Goal: Information Seeking & Learning: Learn about a topic

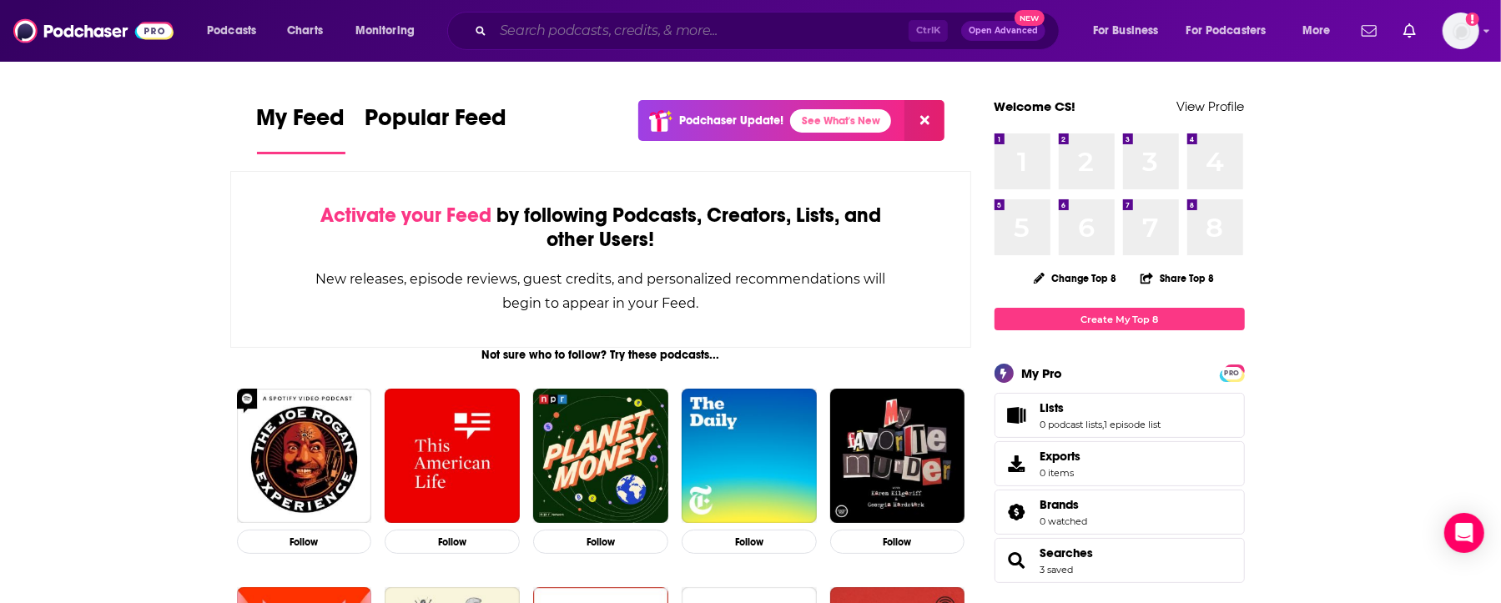
click at [658, 30] on input "Search podcasts, credits, & more..." at bounding box center [701, 31] width 416 height 27
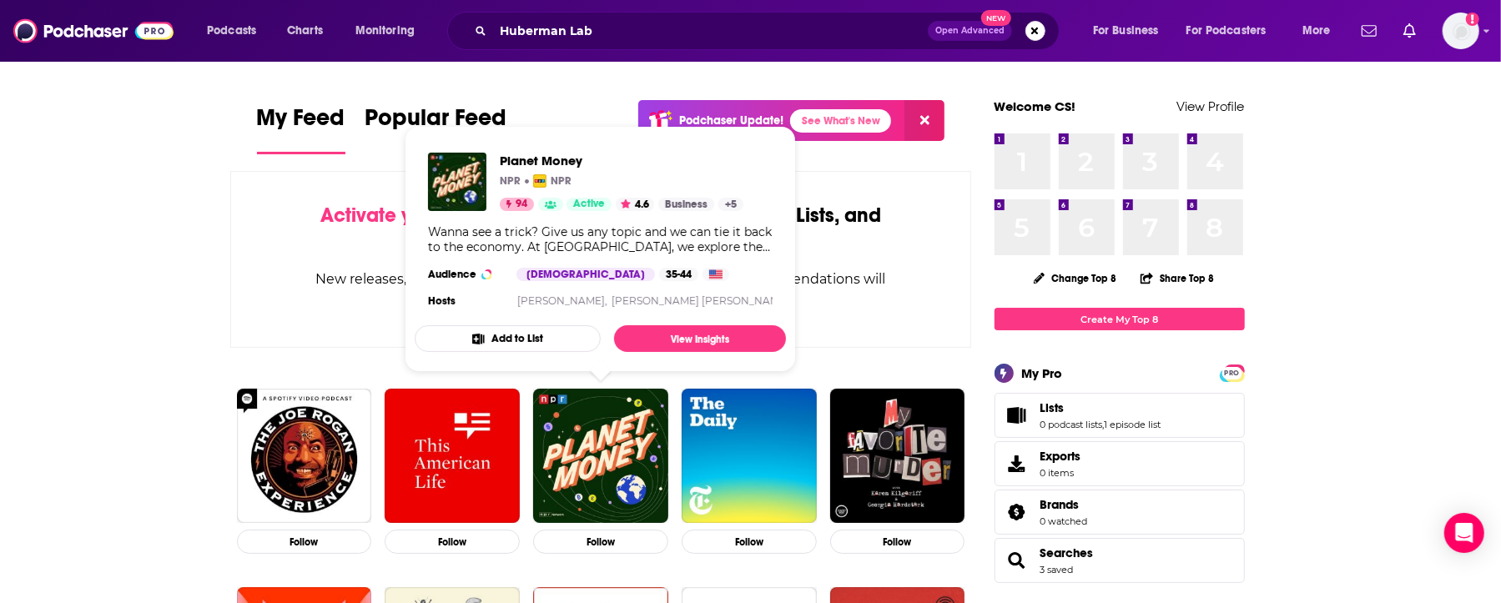
drag, startPoint x: 566, startPoint y: 114, endPoint x: 578, endPoint y: 114, distance: 11.7
click at [566, 114] on div "My Feed Popular Feed Podchaser Update! See What's New" at bounding box center [601, 129] width 689 height 58
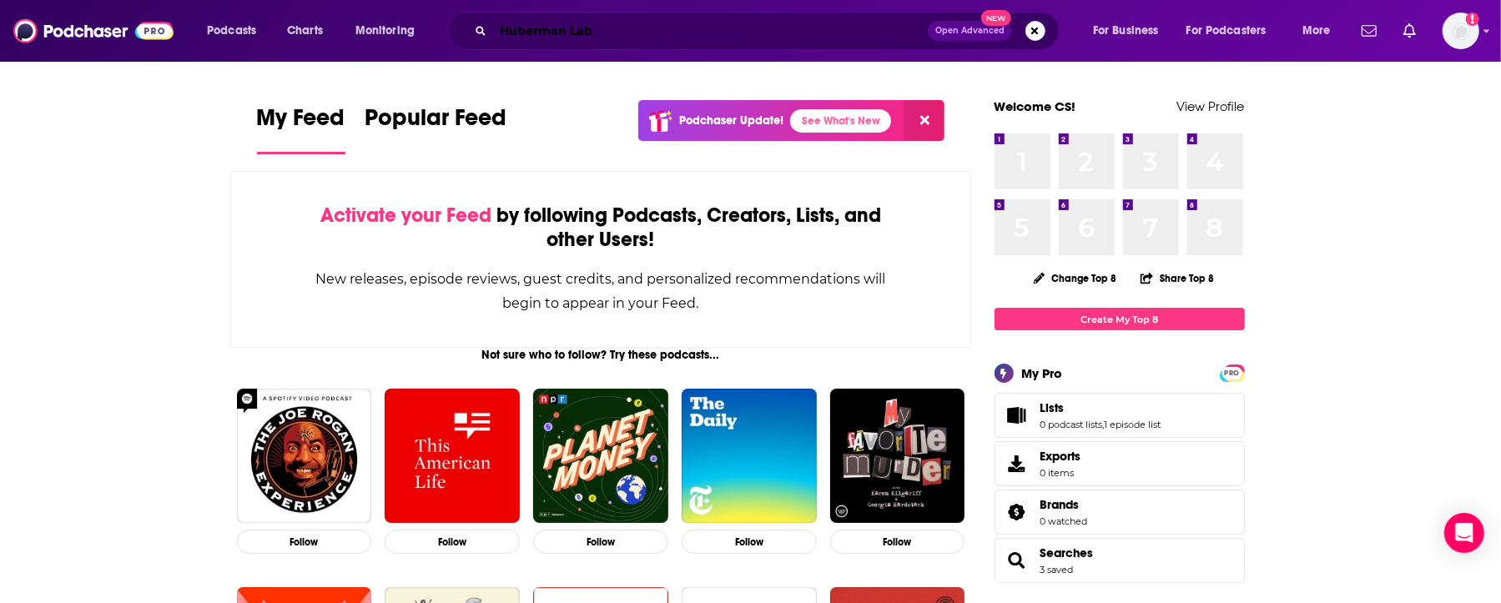
click at [698, 35] on input "Huberman Lab" at bounding box center [710, 31] width 435 height 27
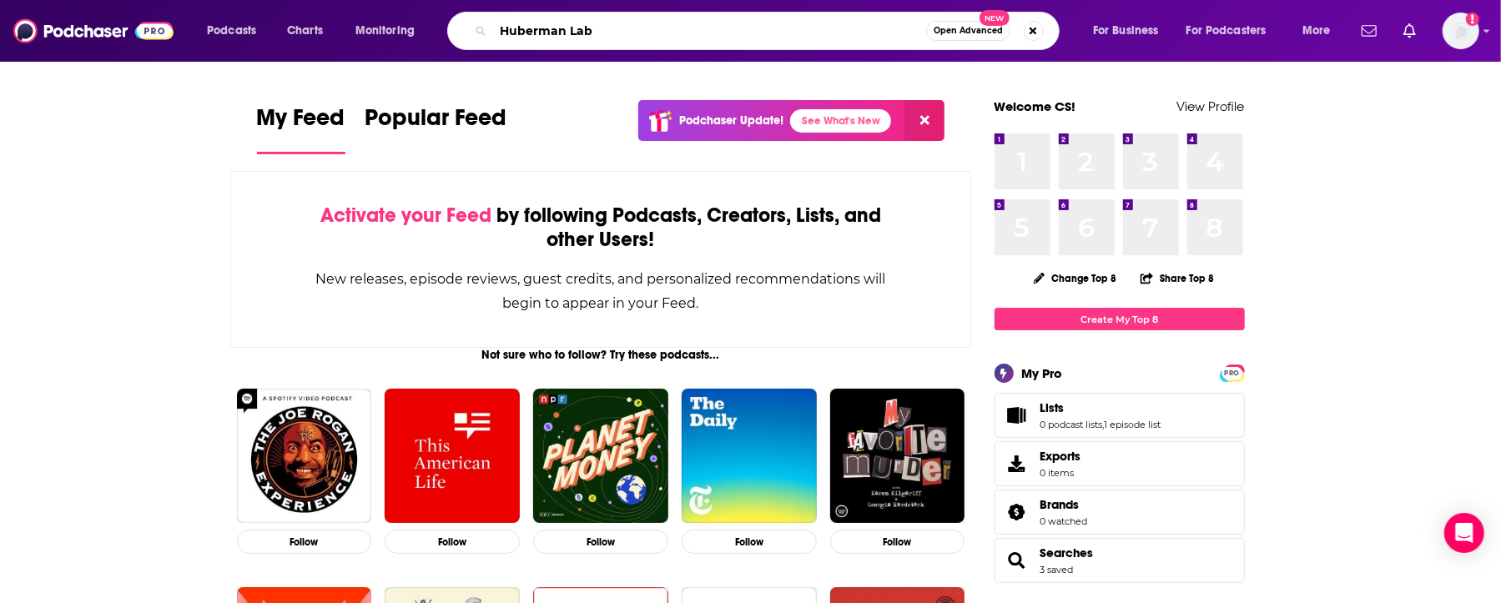
click at [668, 36] on input "Huberman Lab" at bounding box center [709, 31] width 433 height 27
type input "[PERSON_NAME]"
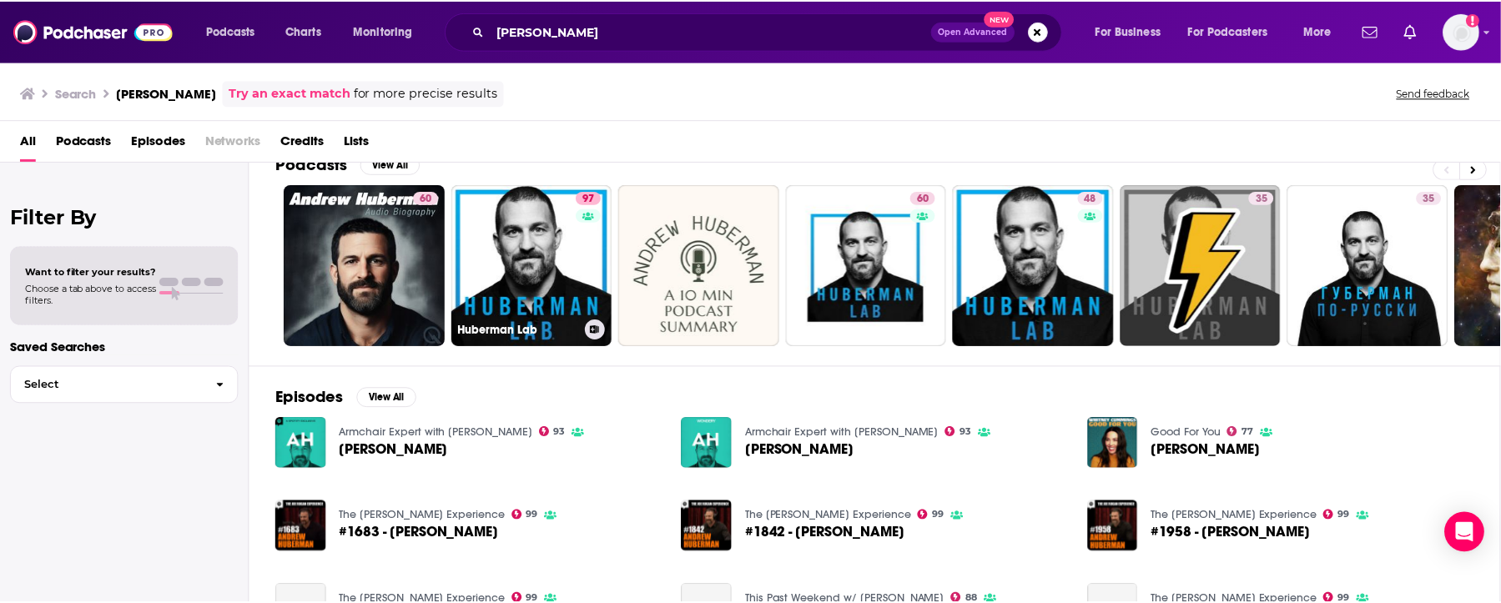
scroll to position [55, 0]
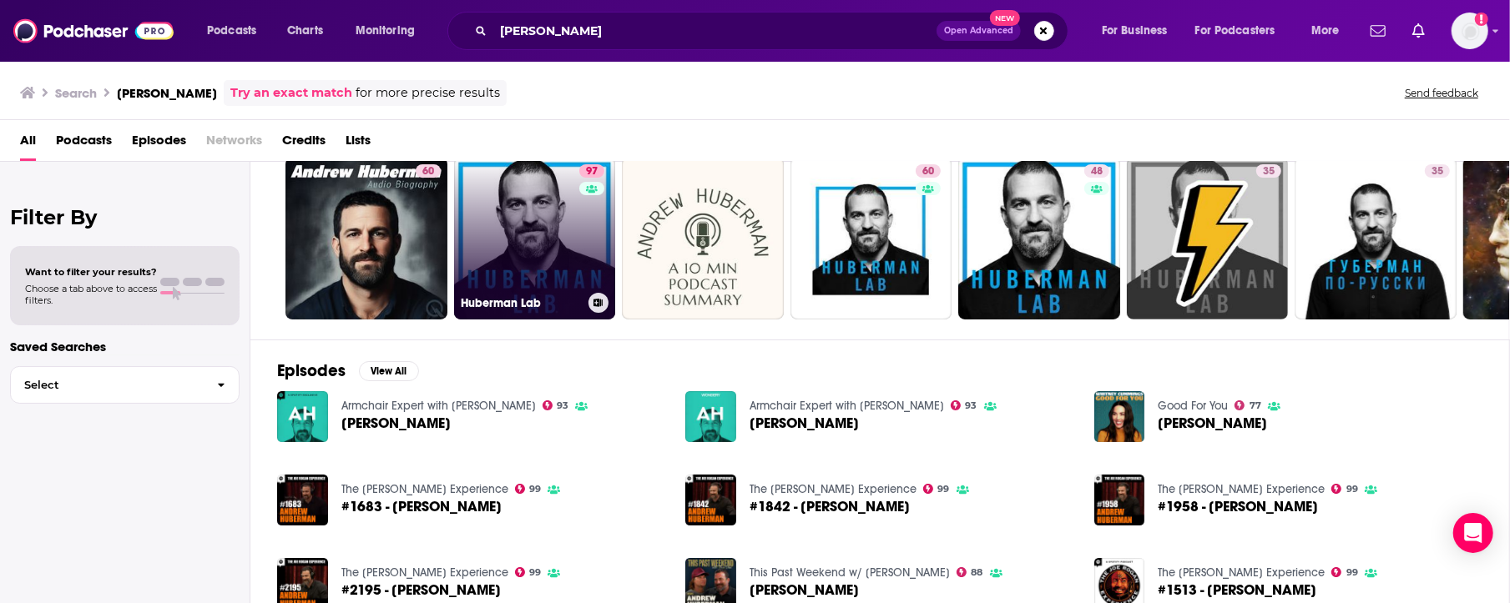
click at [553, 267] on link "97 Huberman Lab" at bounding box center [535, 239] width 162 height 162
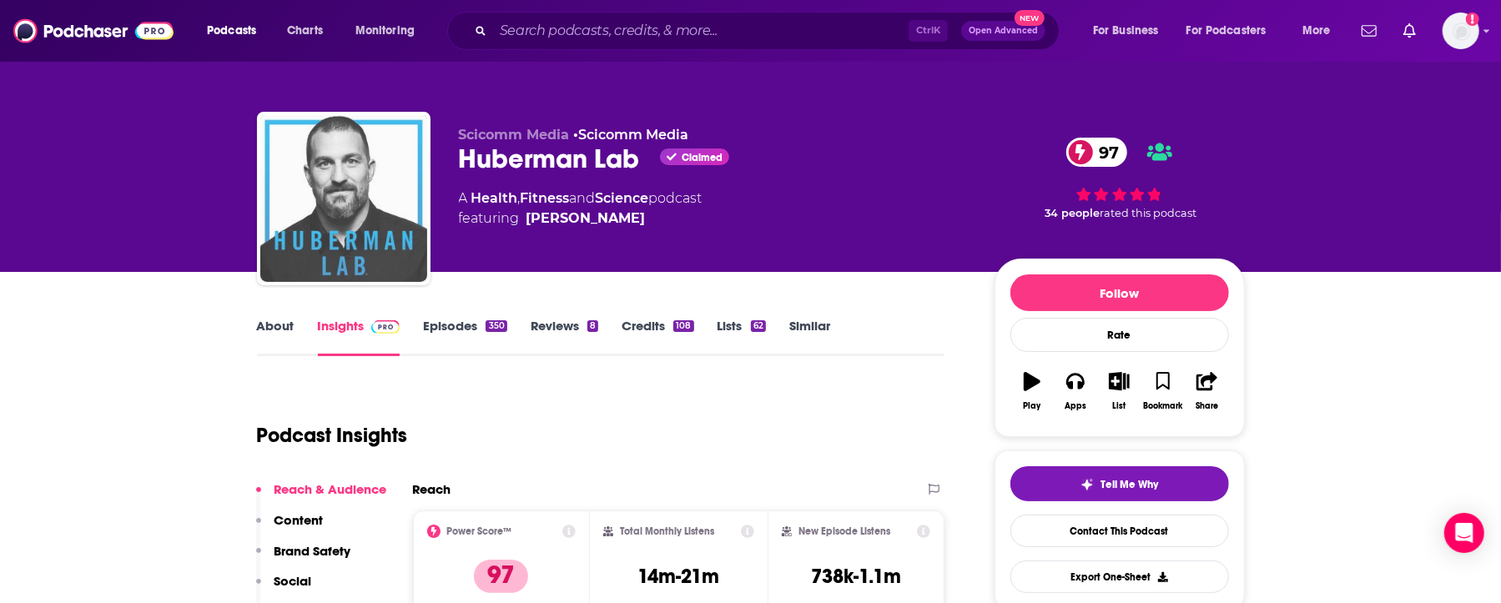
click at [393, 179] on img "Huberman Lab" at bounding box center [343, 198] width 167 height 167
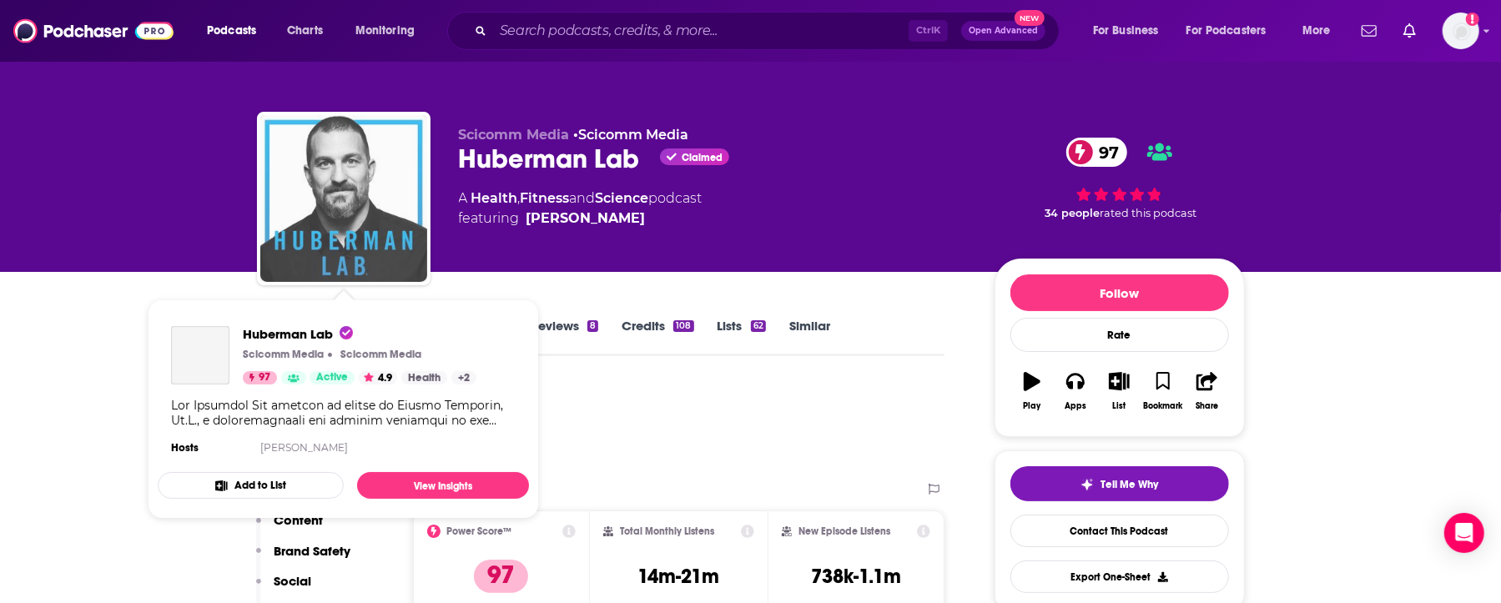
click at [385, 180] on img "Huberman Lab" at bounding box center [343, 198] width 167 height 167
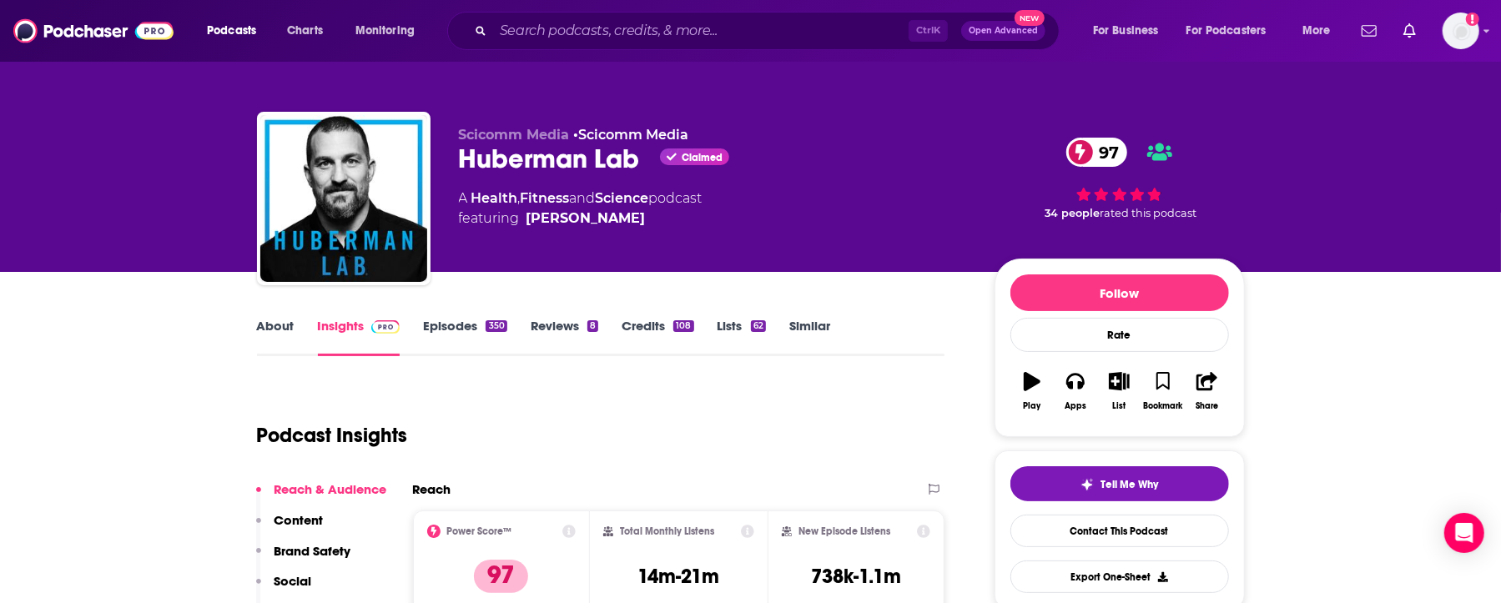
click at [666, 421] on div "Podcast Insights" at bounding box center [594, 425] width 675 height 85
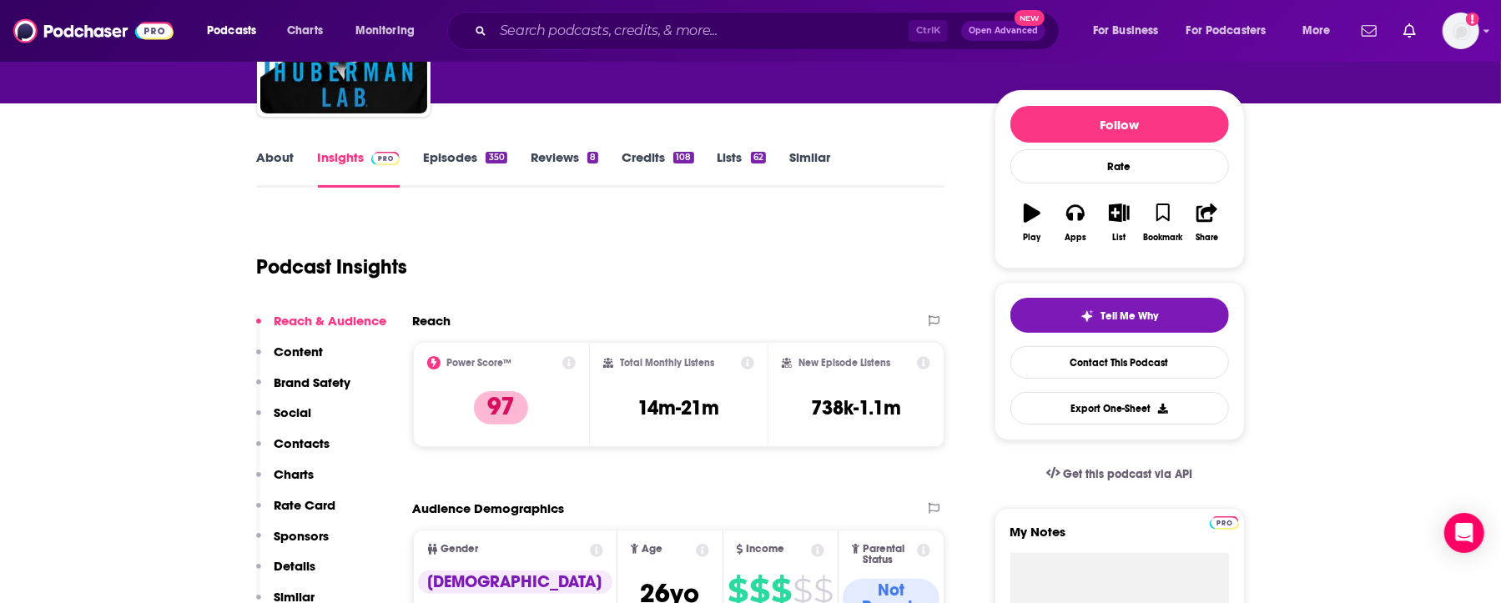
scroll to position [222, 0]
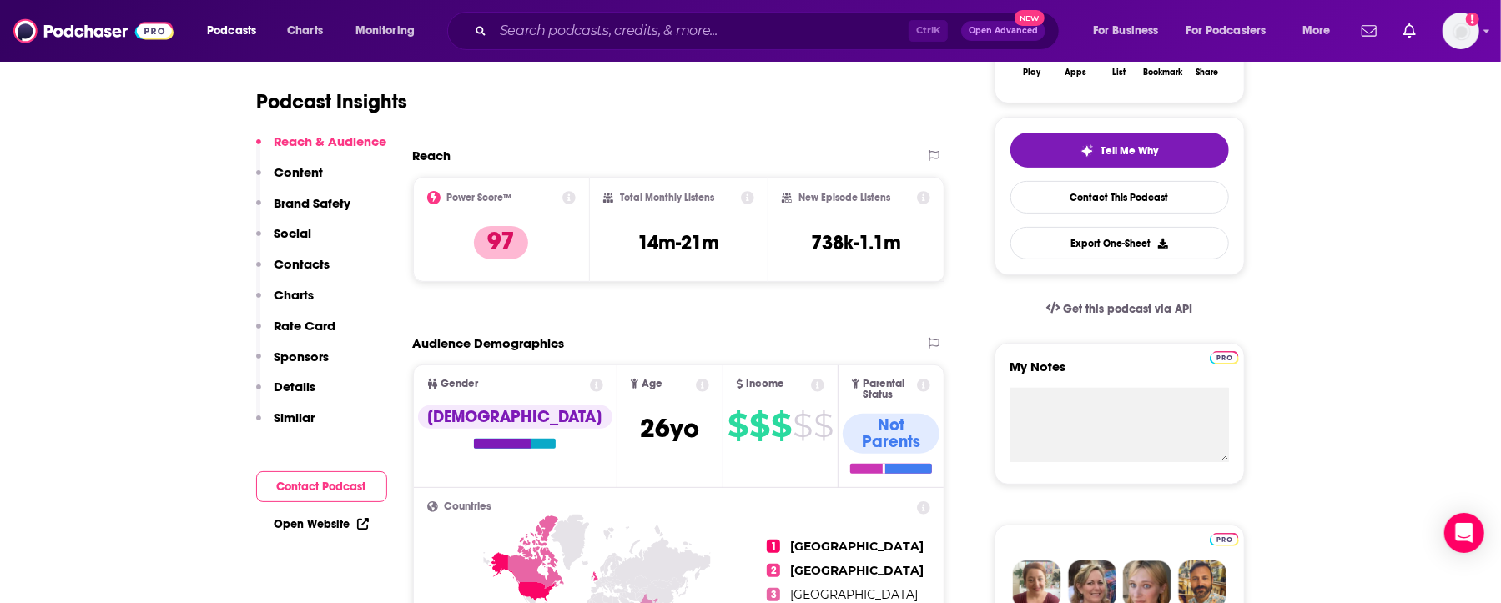
click at [302, 391] on p "Details" at bounding box center [296, 387] width 42 height 16
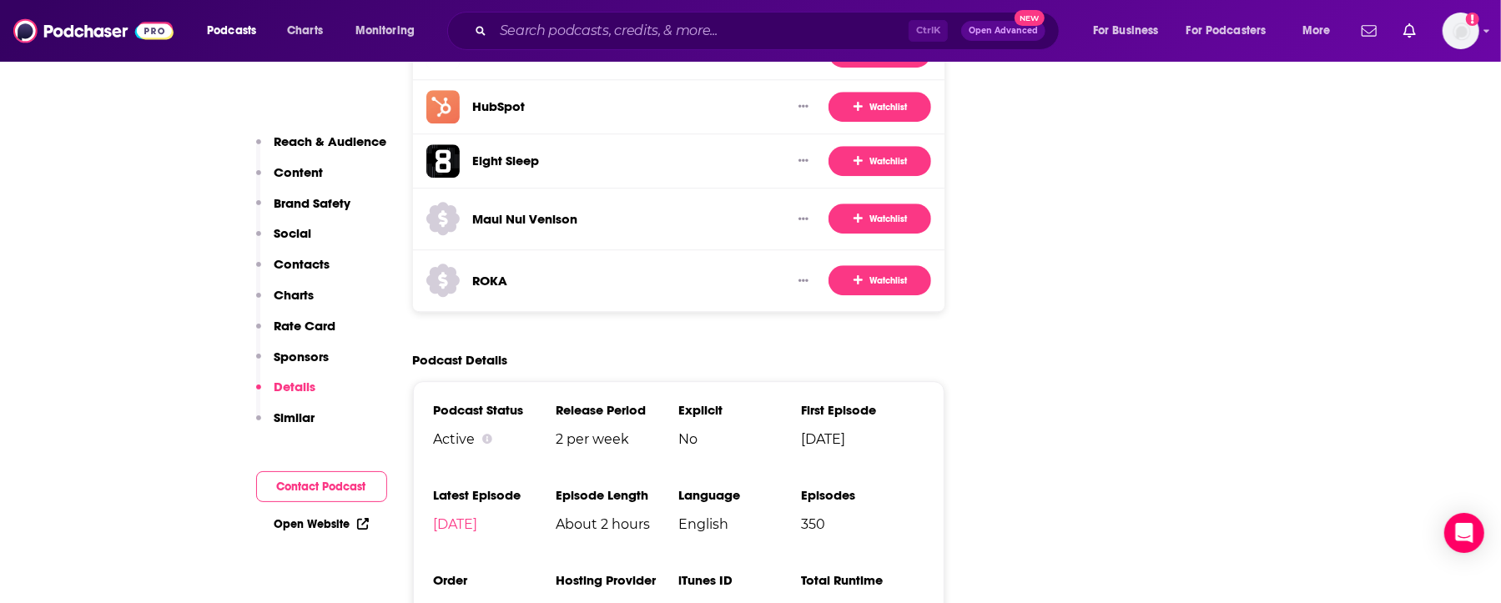
scroll to position [3354, 0]
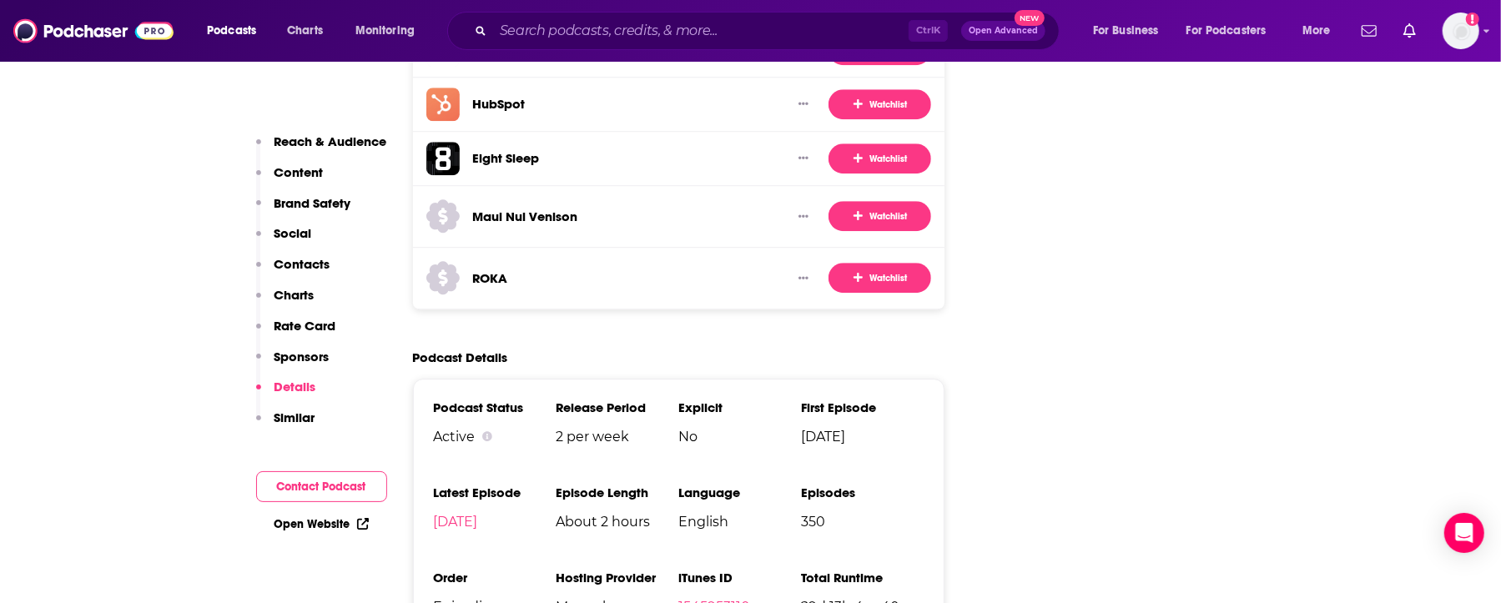
click at [320, 146] on p "Reach & Audience" at bounding box center [331, 142] width 113 height 16
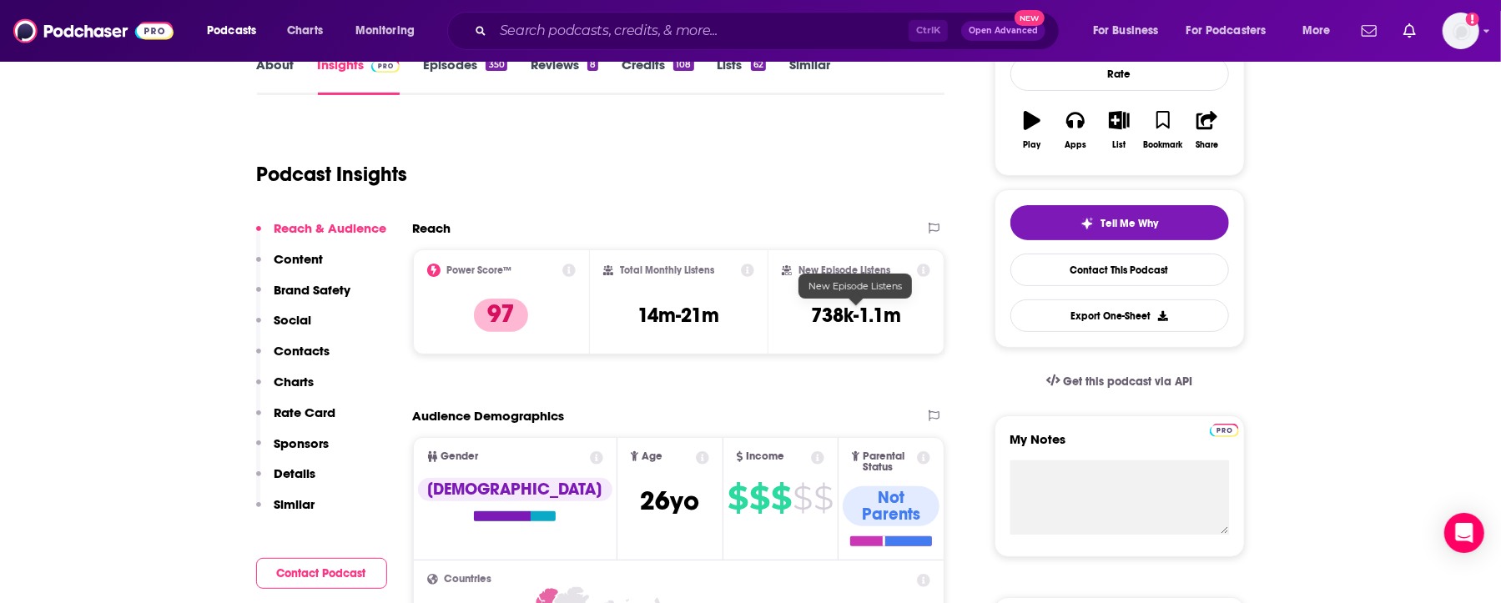
scroll to position [250, 0]
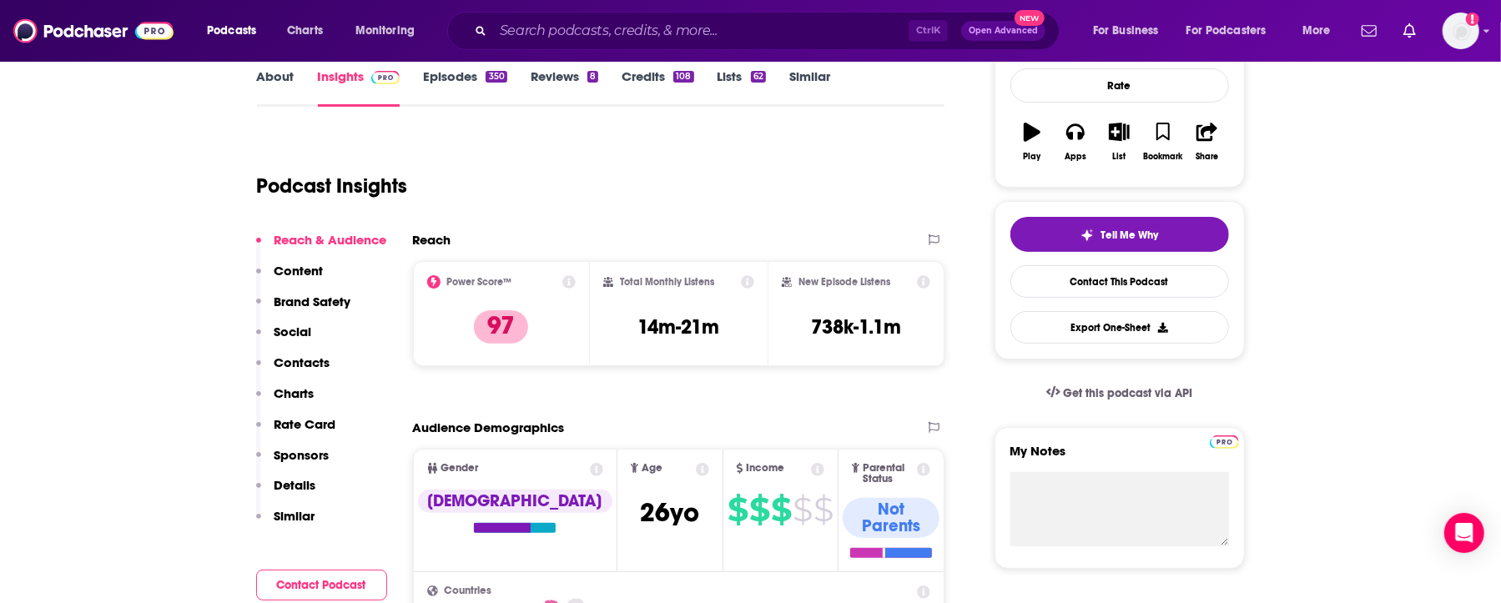
click at [569, 237] on div "Reach" at bounding box center [662, 240] width 498 height 16
click at [569, 284] on icon at bounding box center [569, 281] width 13 height 13
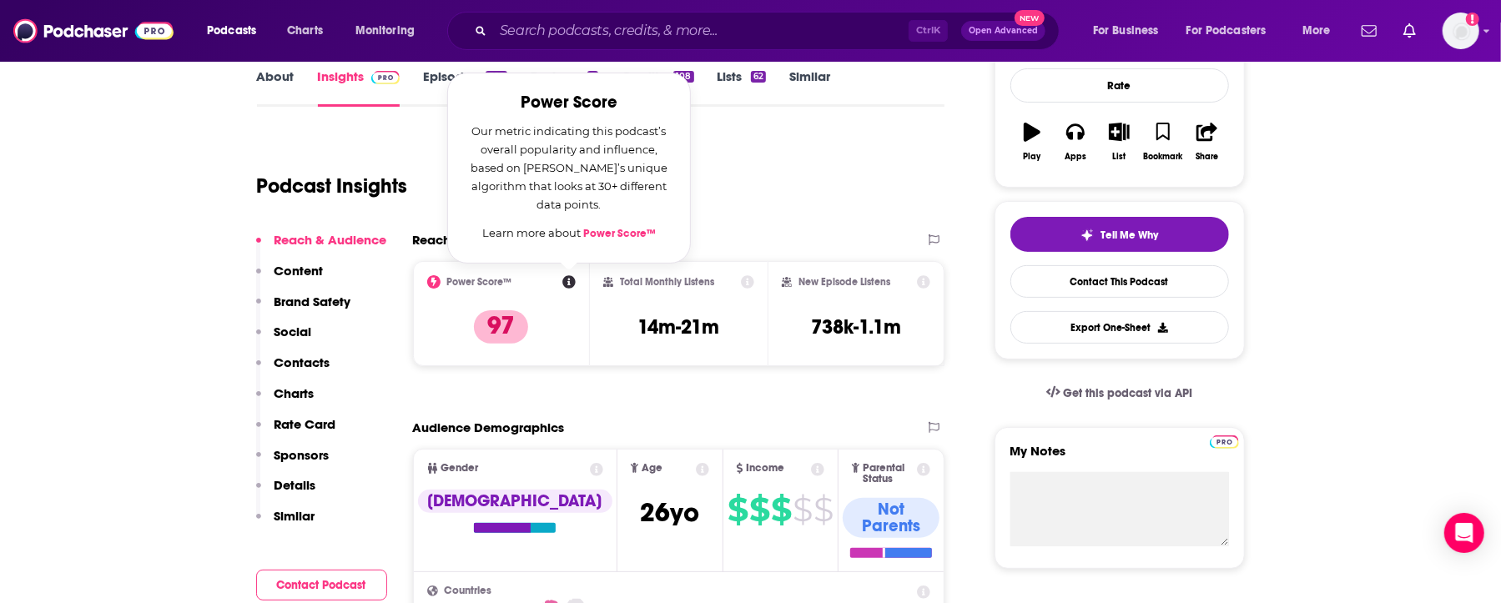
click at [262, 137] on div "Podcast Insights" at bounding box center [594, 176] width 675 height 85
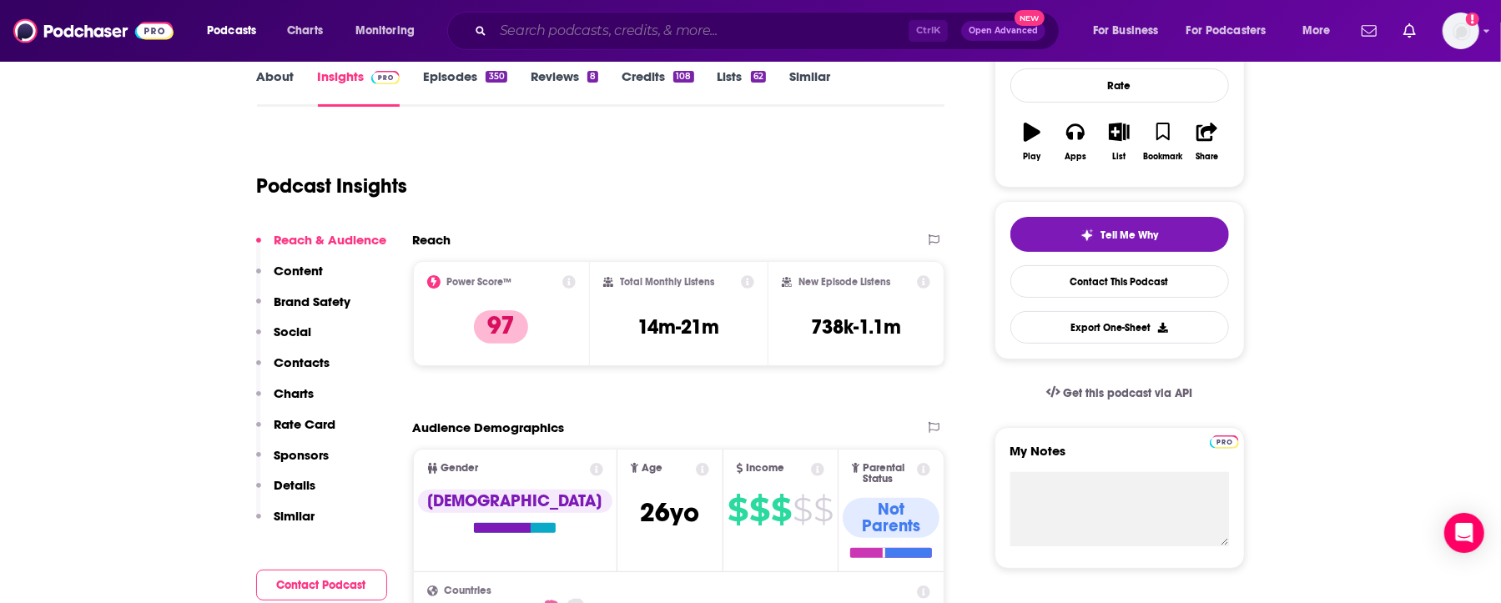
click at [603, 33] on input "Search podcasts, credits, & more..." at bounding box center [701, 31] width 416 height 27
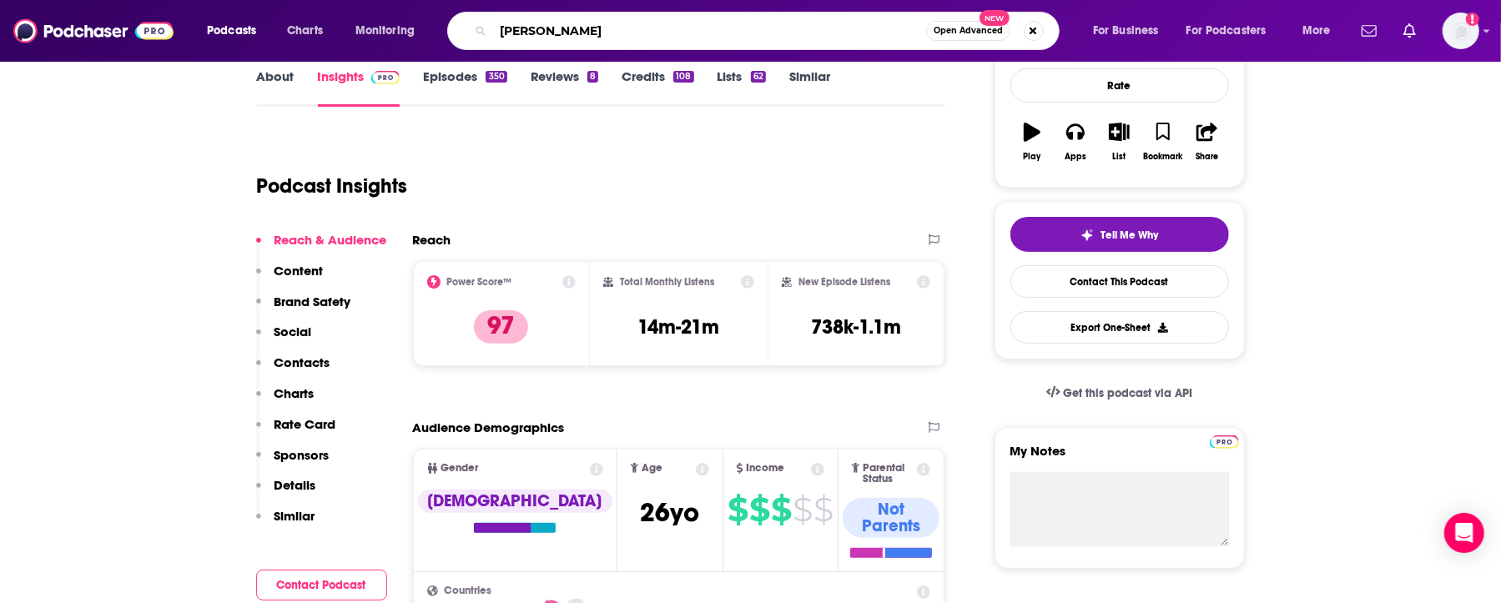
type input "[PERSON_NAME]"
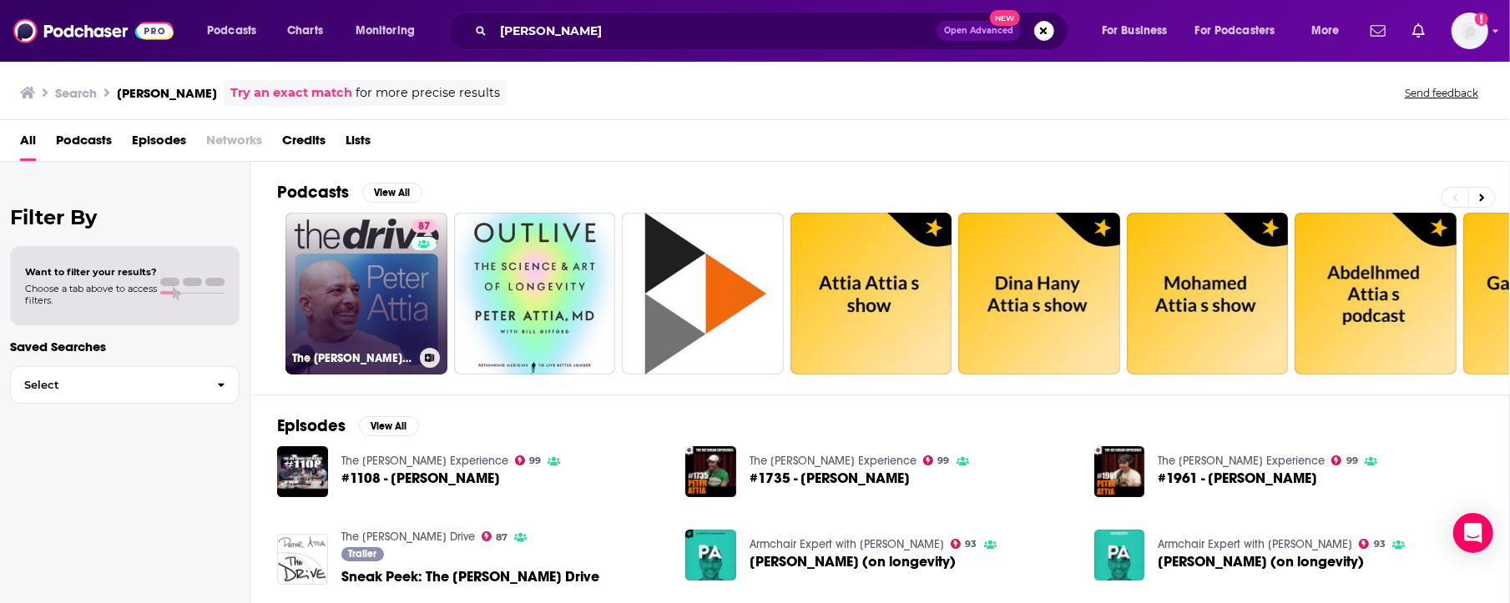
click at [371, 222] on link "[STREET_ADDRESS][PERSON_NAME]" at bounding box center [366, 294] width 162 height 162
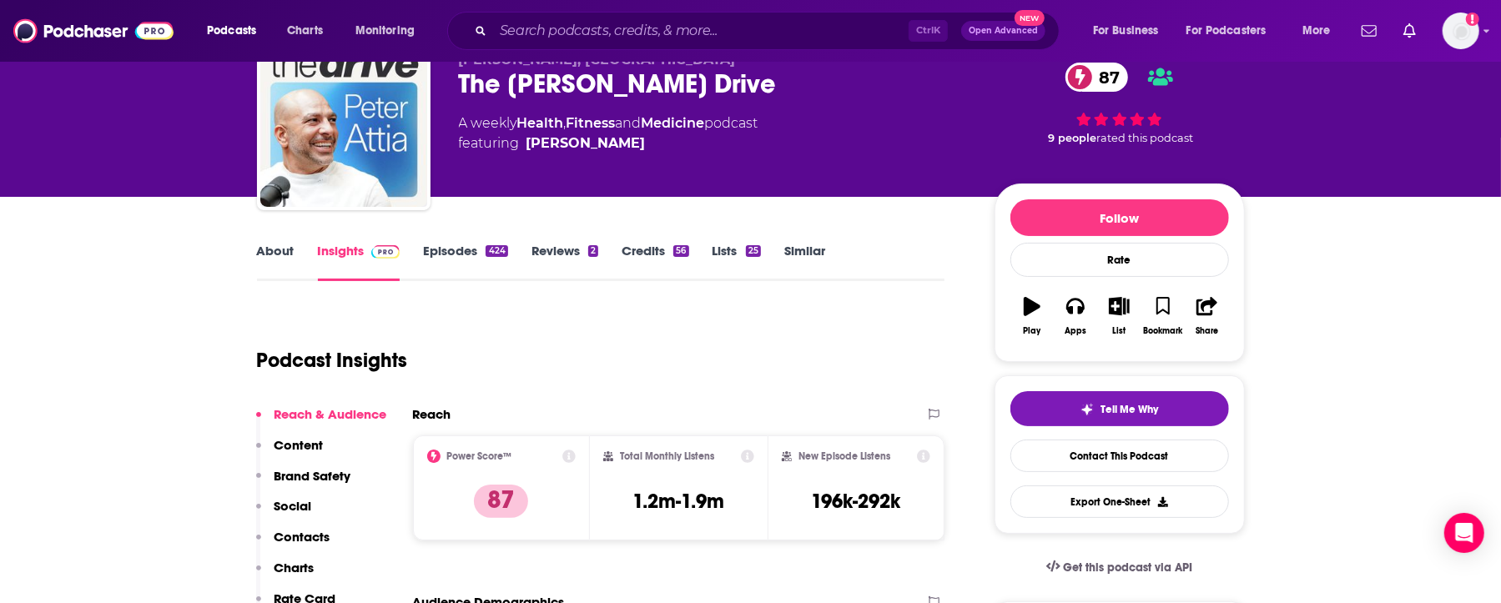
scroll to position [55, 0]
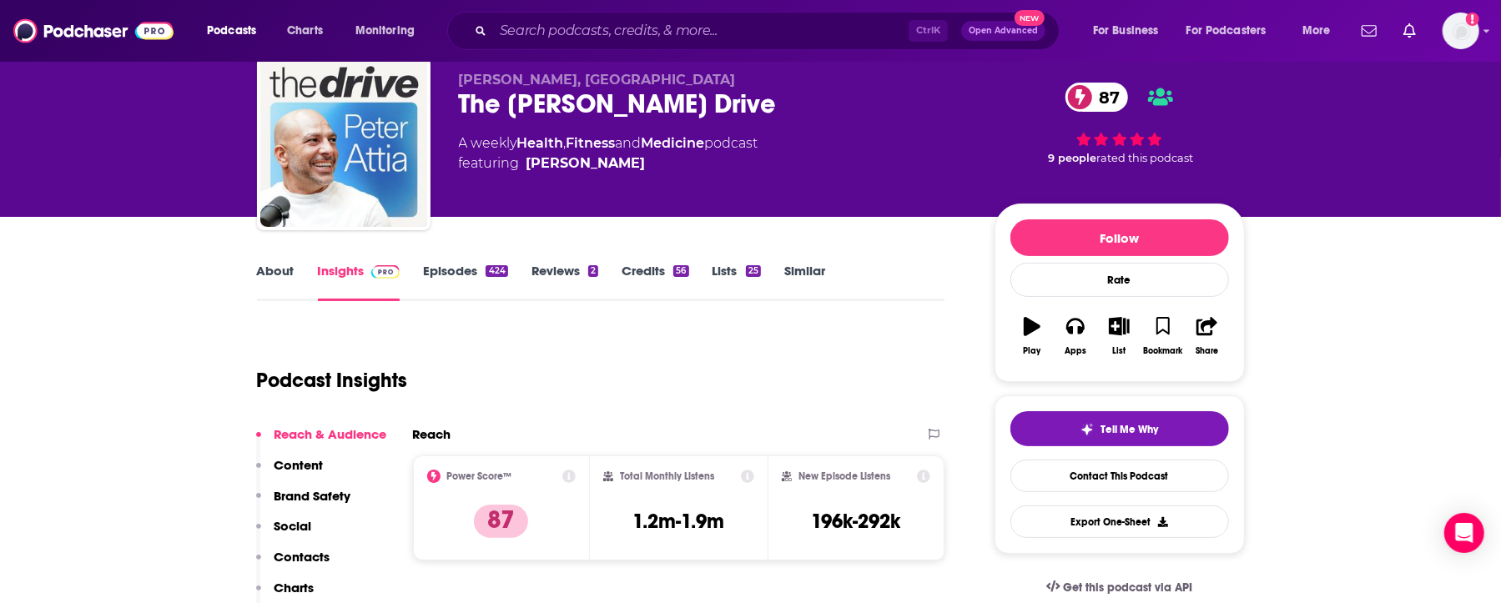
click at [678, 393] on div "Podcast Insights" at bounding box center [594, 370] width 675 height 85
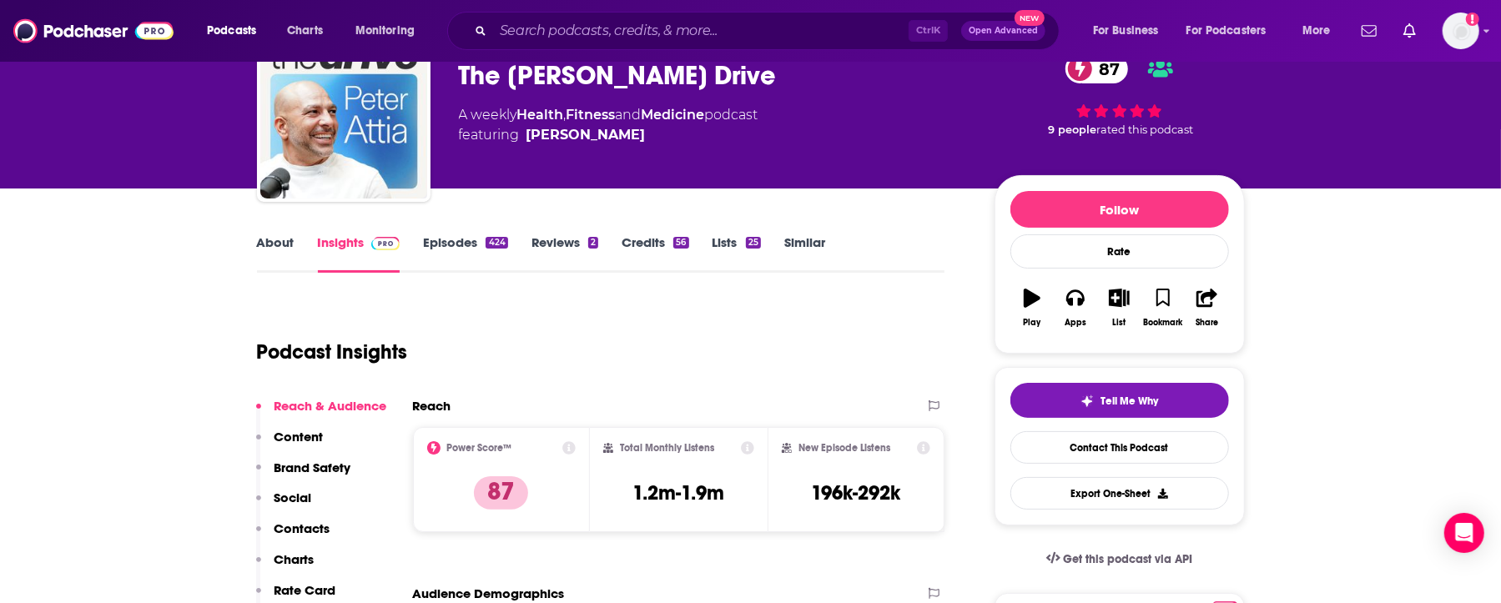
scroll to position [111, 0]
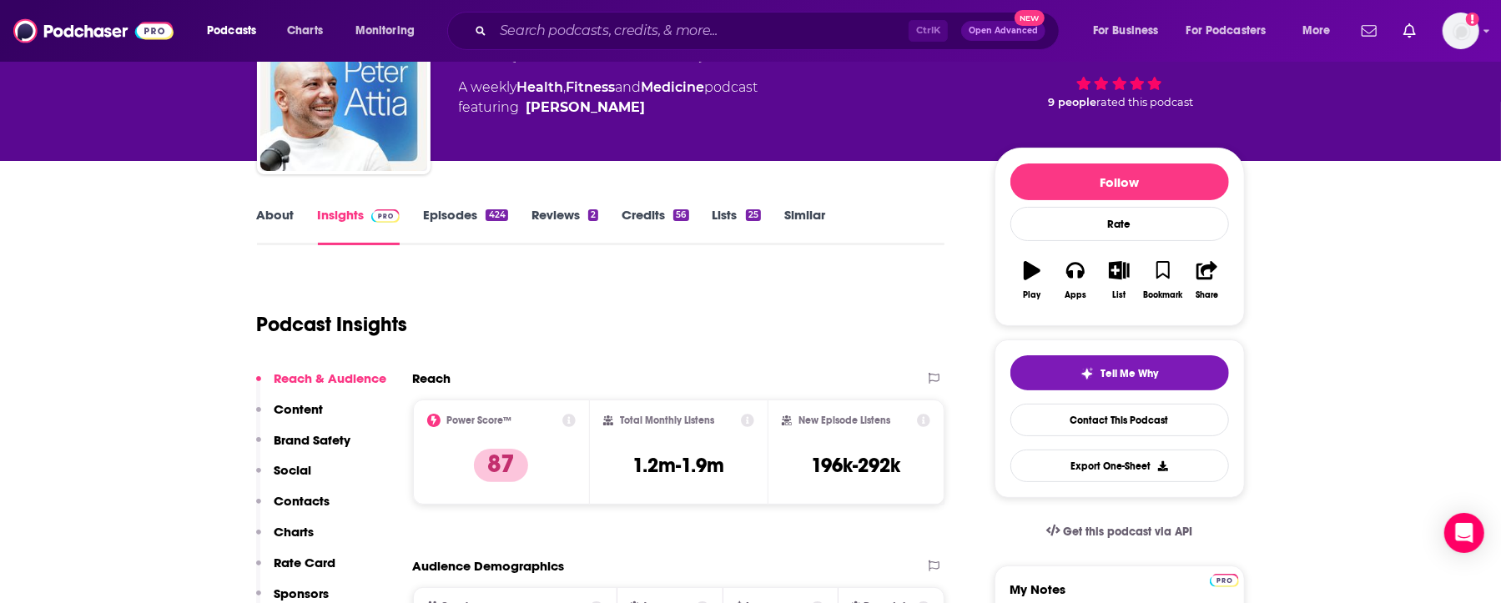
click at [618, 336] on div "Podcast Insights" at bounding box center [594, 314] width 675 height 85
click at [774, 300] on div "Podcast Insights" at bounding box center [594, 314] width 675 height 85
drag, startPoint x: 861, startPoint y: 292, endPoint x: 878, endPoint y: 333, distance: 44.2
click at [861, 292] on div "Podcast Insights" at bounding box center [594, 314] width 675 height 85
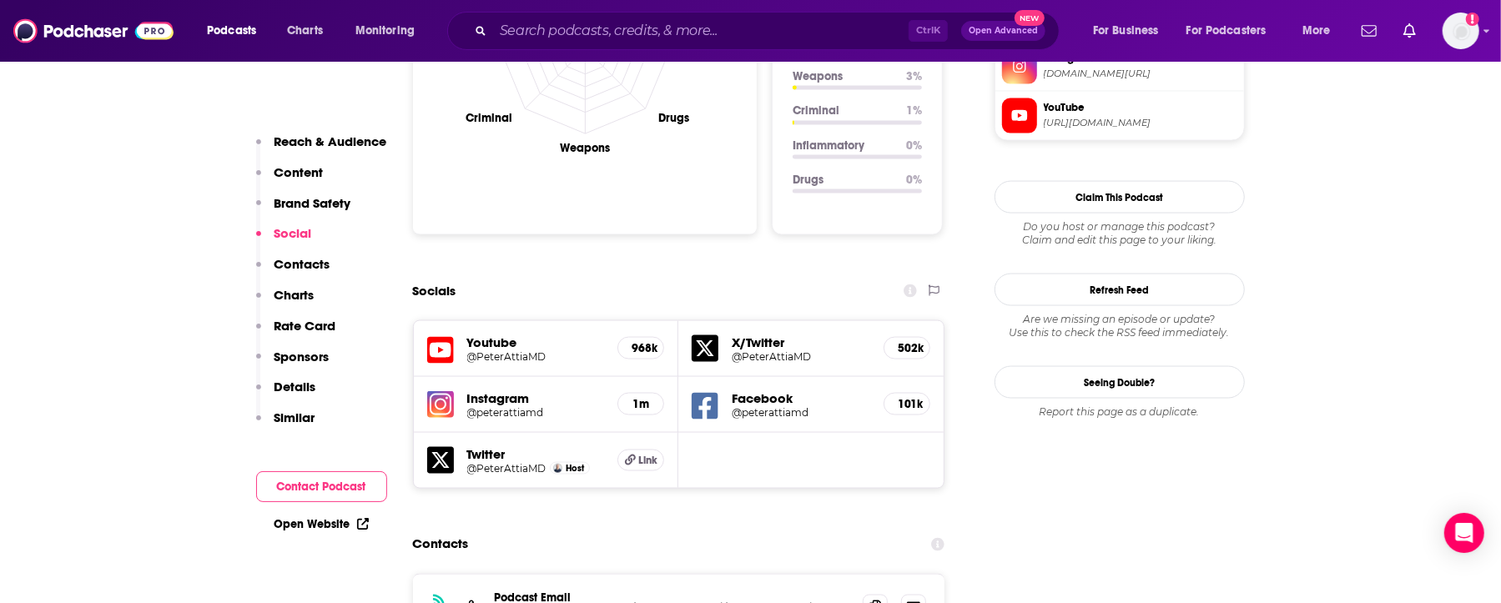
scroll to position [1669, 0]
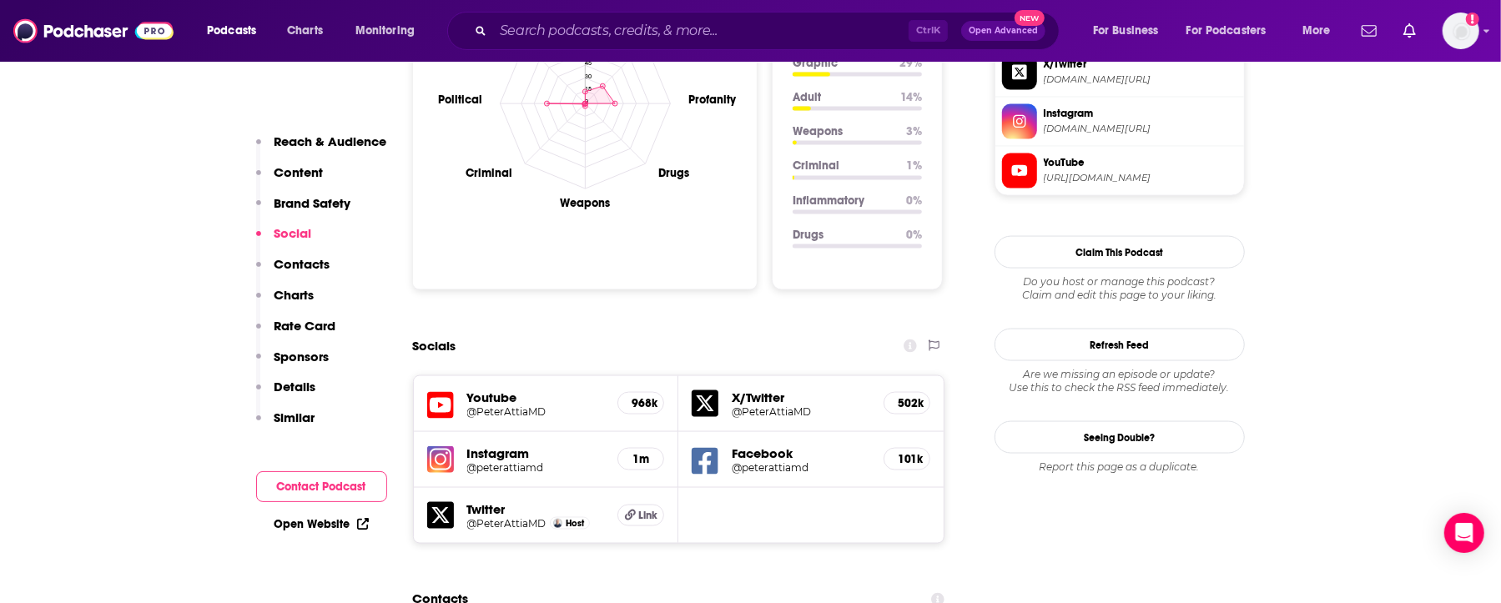
click at [658, 32] on input "Search podcasts, credits, & more..." at bounding box center [701, 31] width 416 height 27
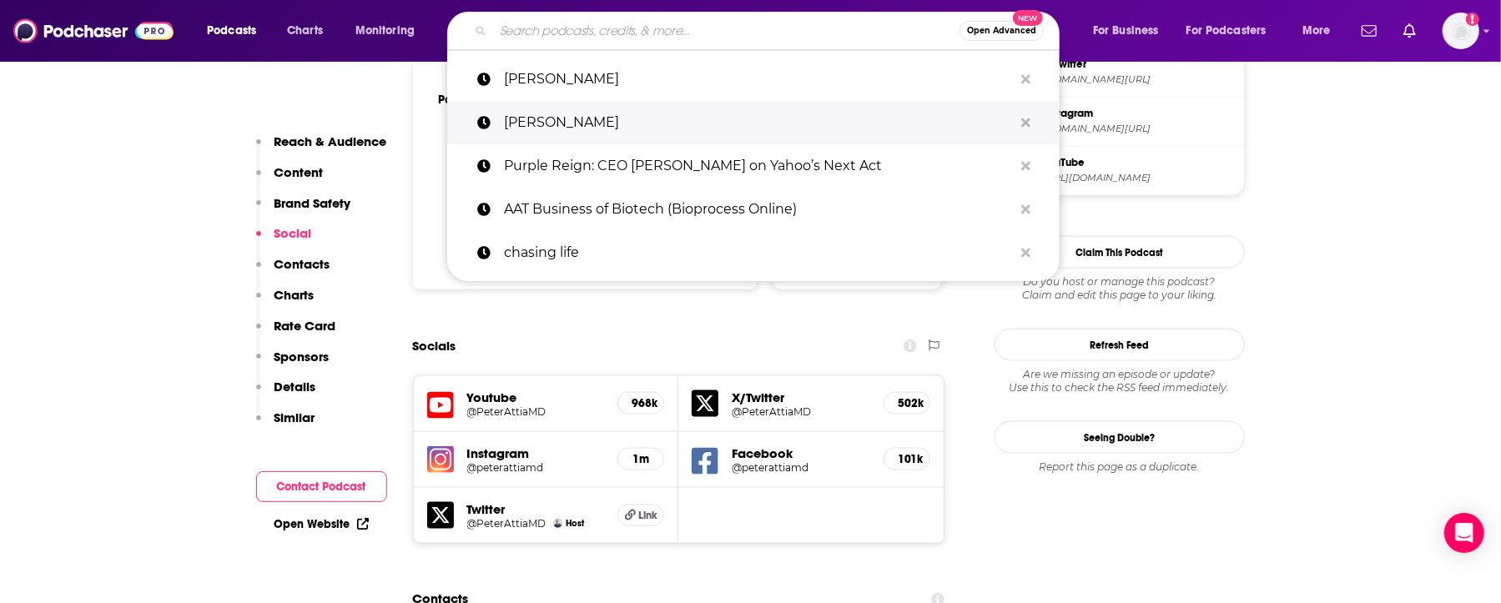
click at [613, 117] on p "[PERSON_NAME]" at bounding box center [758, 122] width 509 height 43
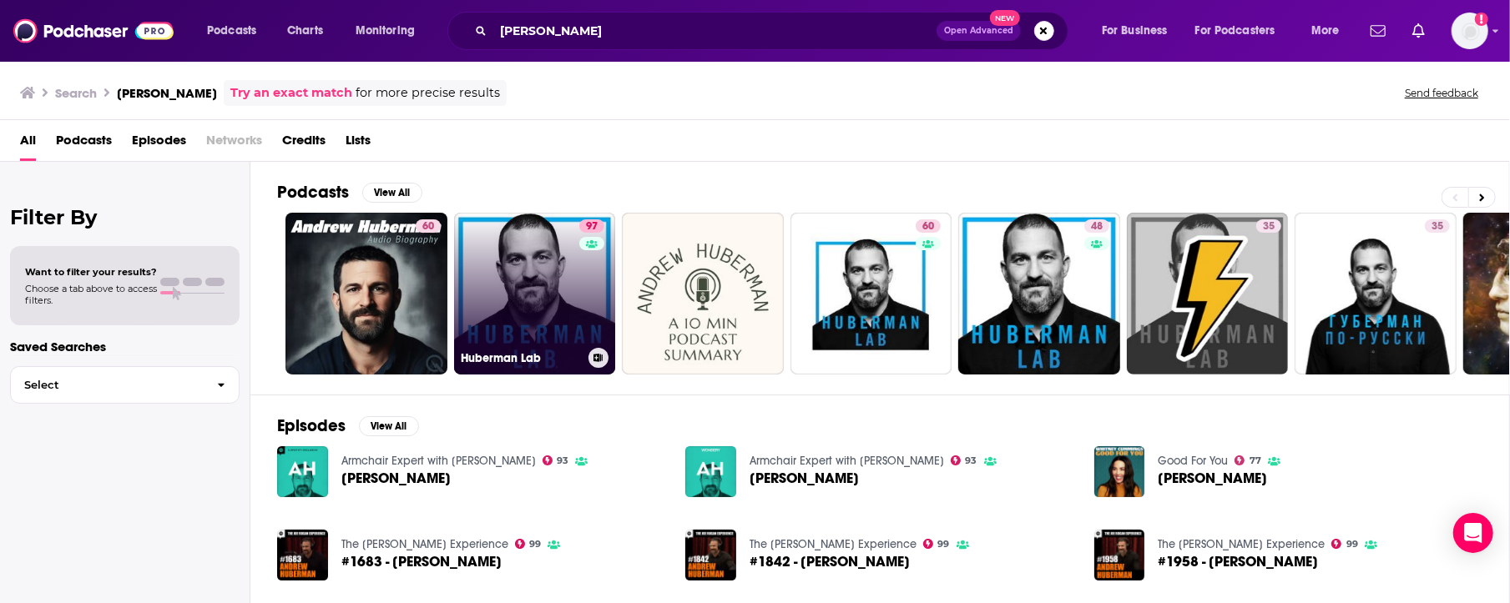
click at [571, 280] on link "97 Huberman Lab" at bounding box center [535, 294] width 162 height 162
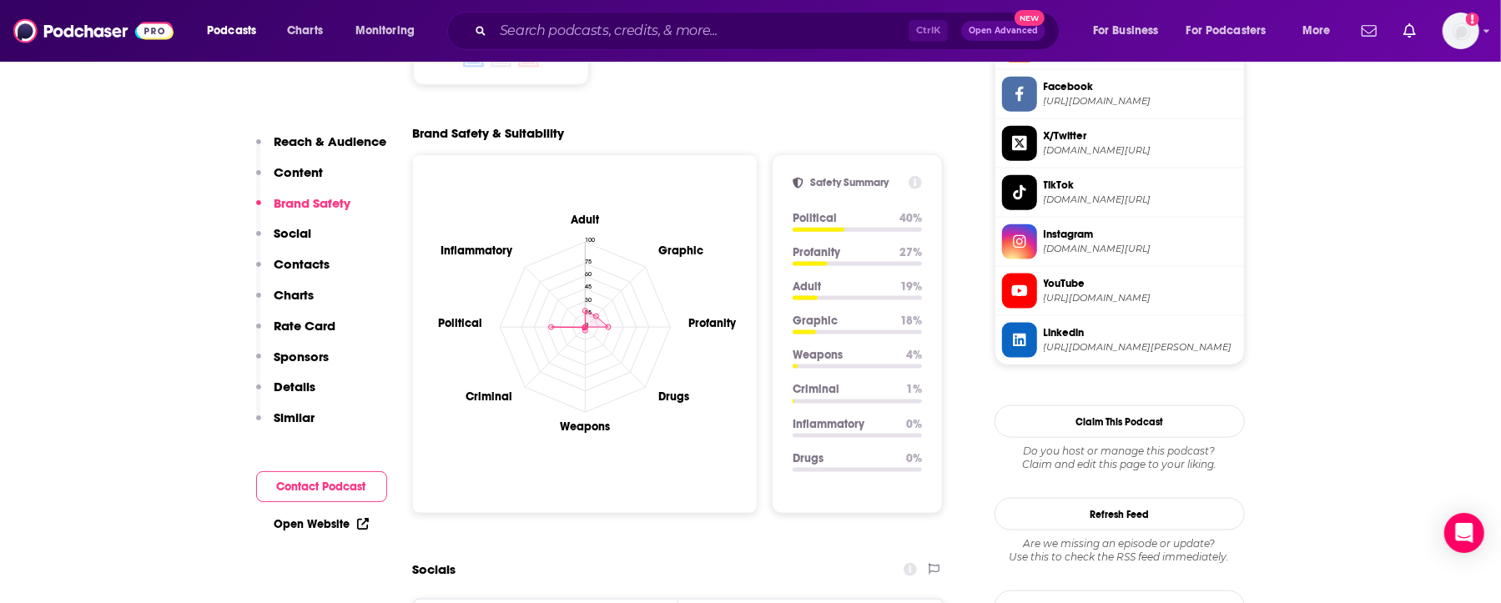
scroll to position [1613, 0]
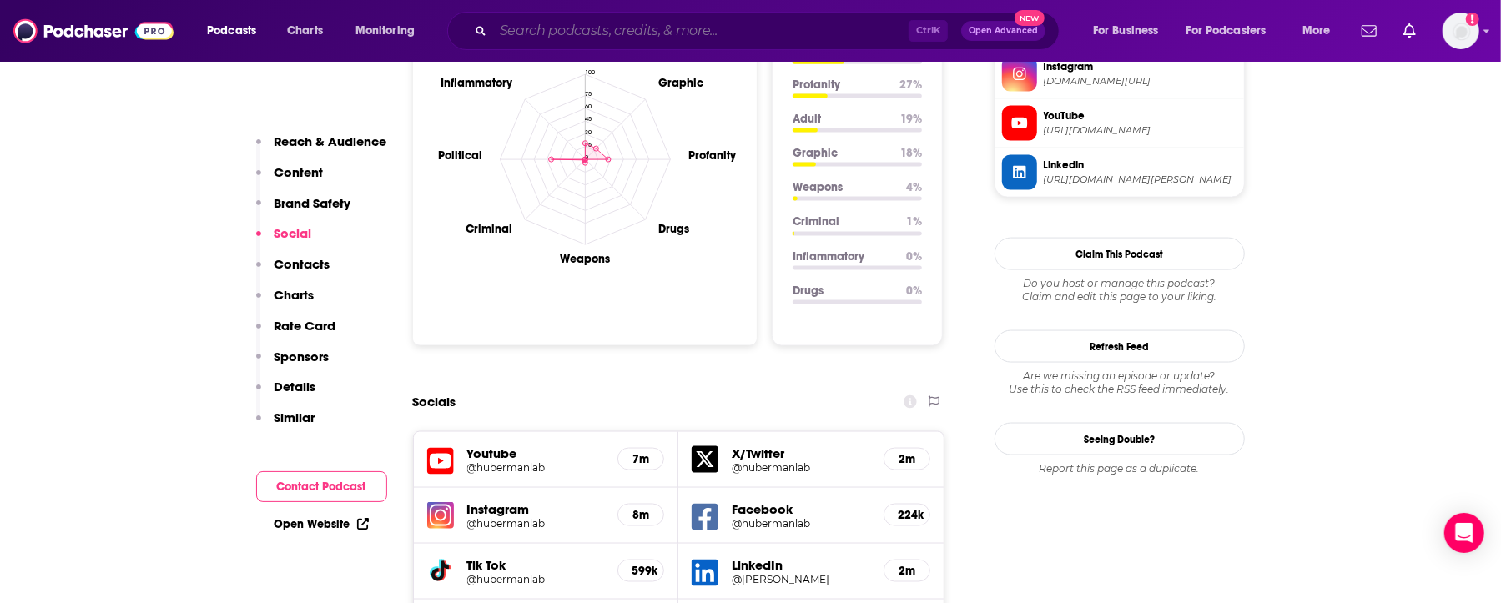
click at [611, 24] on input "Search podcasts, credits, & more..." at bounding box center [701, 31] width 416 height 27
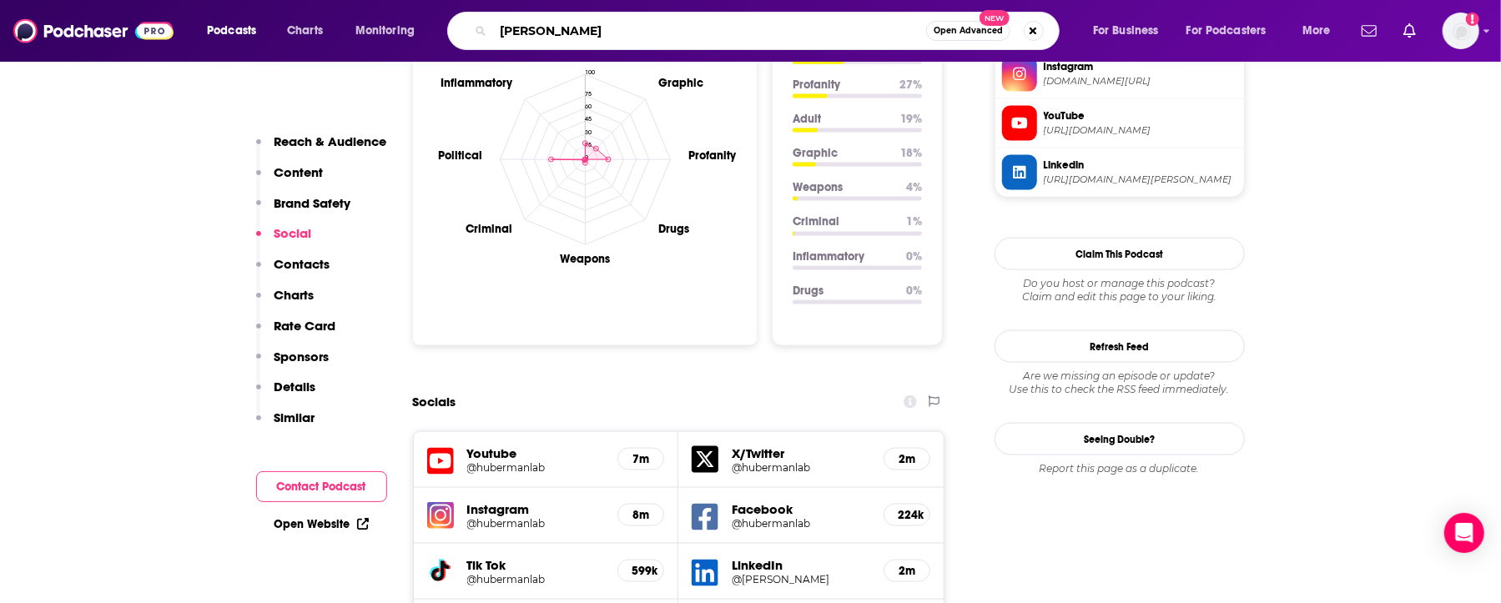
type input "[PERSON_NAME]"
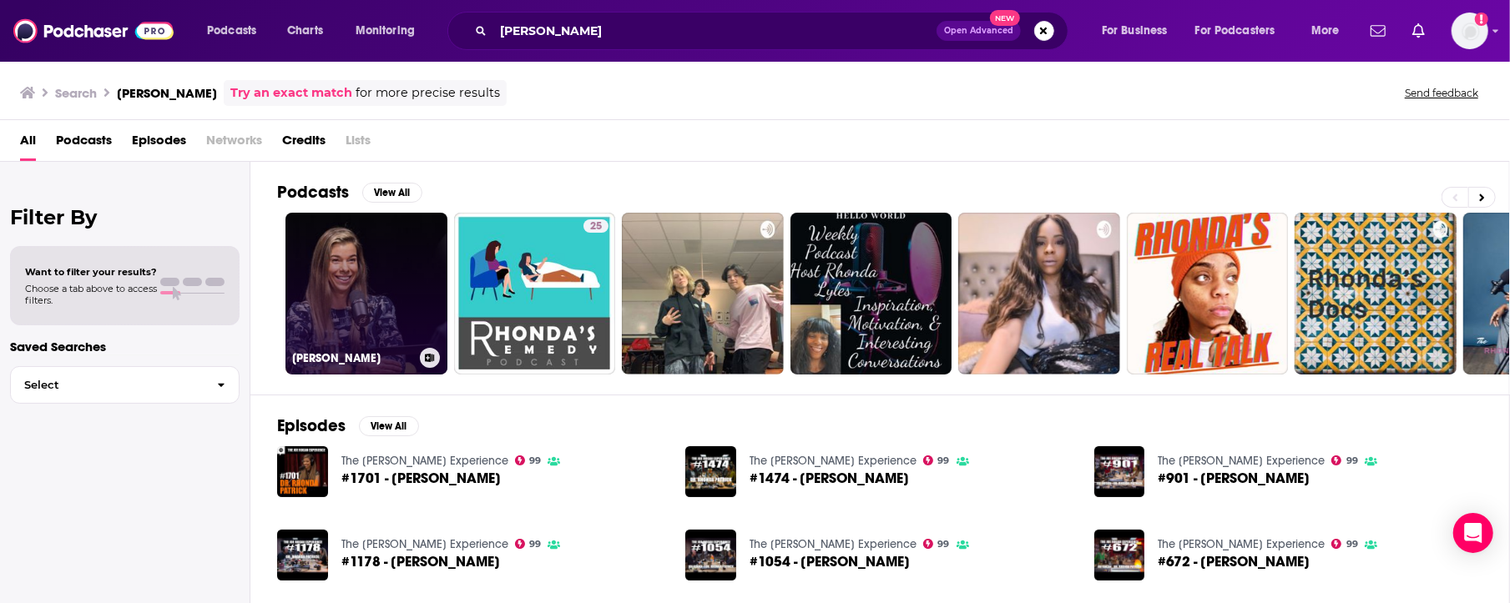
click at [394, 279] on link "[PERSON_NAME]" at bounding box center [366, 294] width 162 height 162
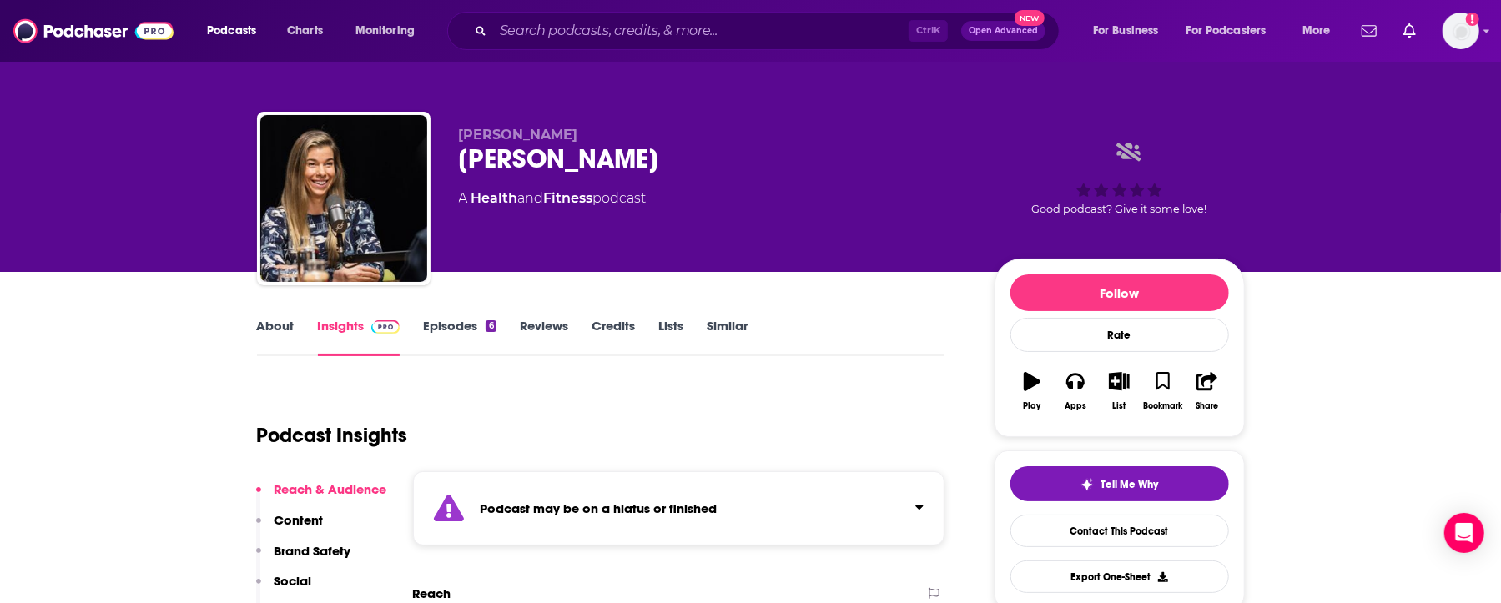
click at [569, 43] on div "Ctrl K Open Advanced New" at bounding box center [753, 31] width 613 height 38
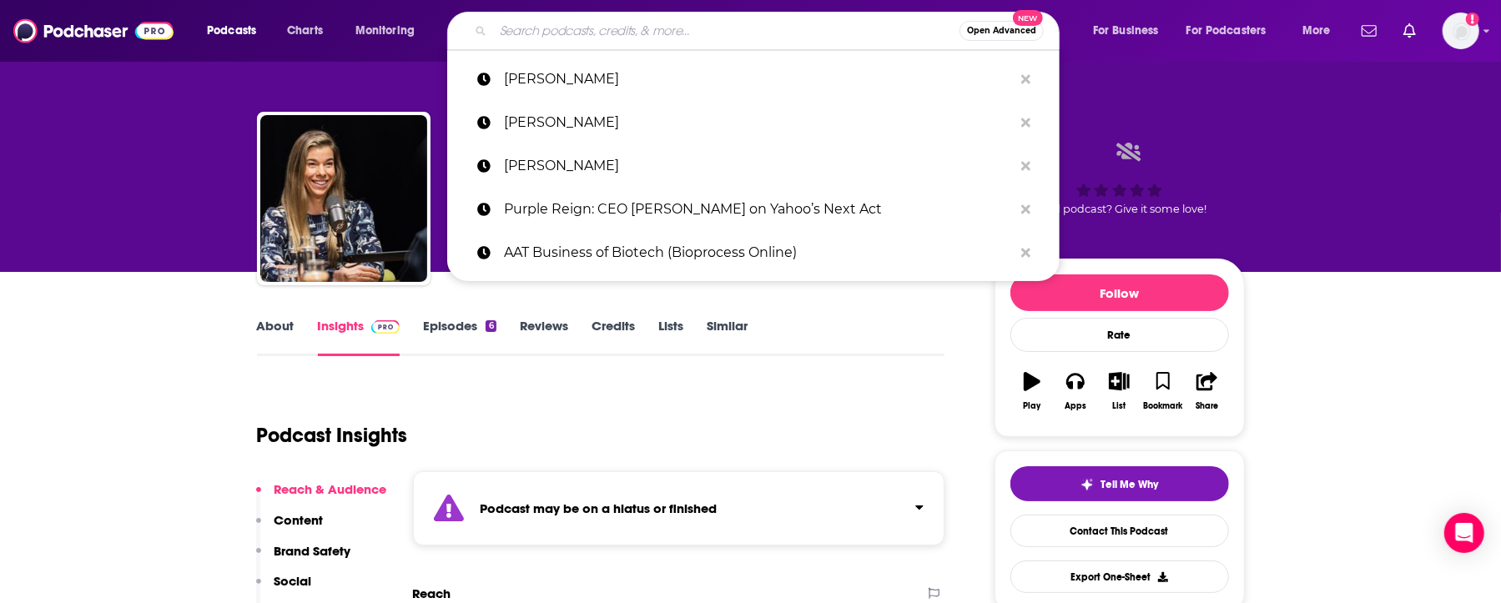
click at [569, 41] on input "Search podcasts, credits, & more..." at bounding box center [726, 31] width 467 height 27
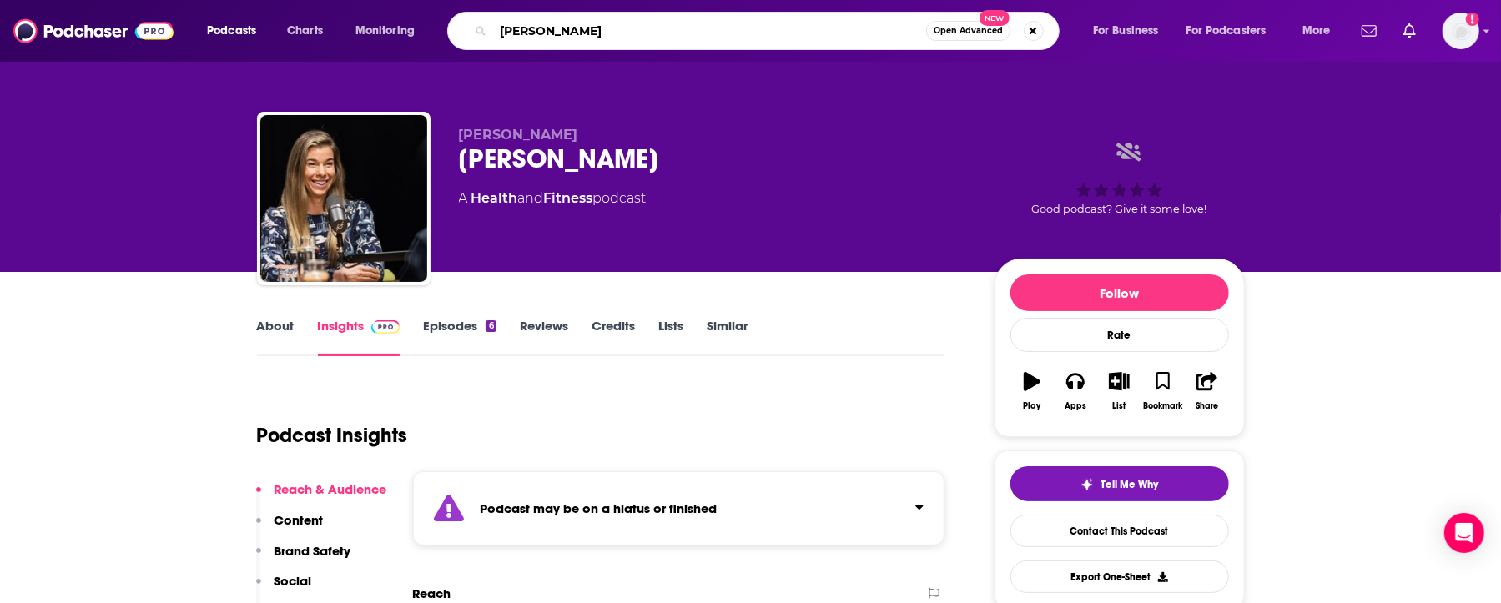
type input "[PERSON_NAME]"
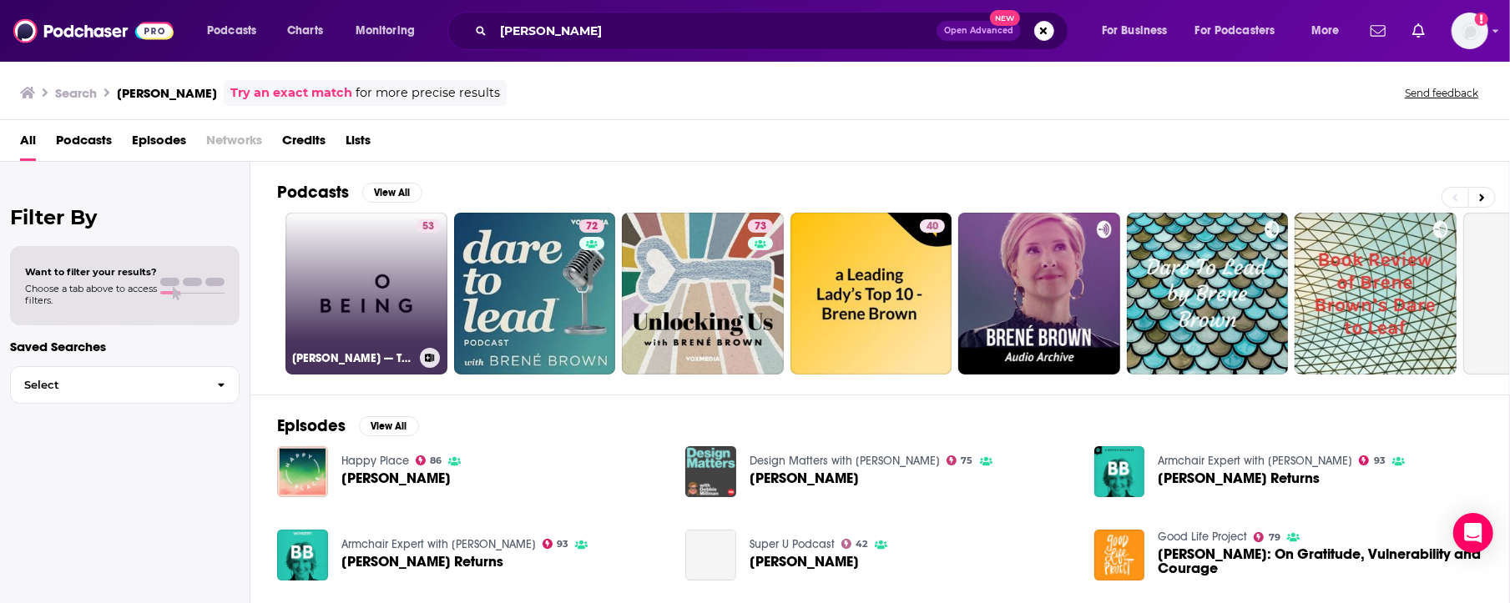
click at [403, 305] on link "53 [PERSON_NAME] — The Courage to Be Vulnerable" at bounding box center [366, 294] width 162 height 162
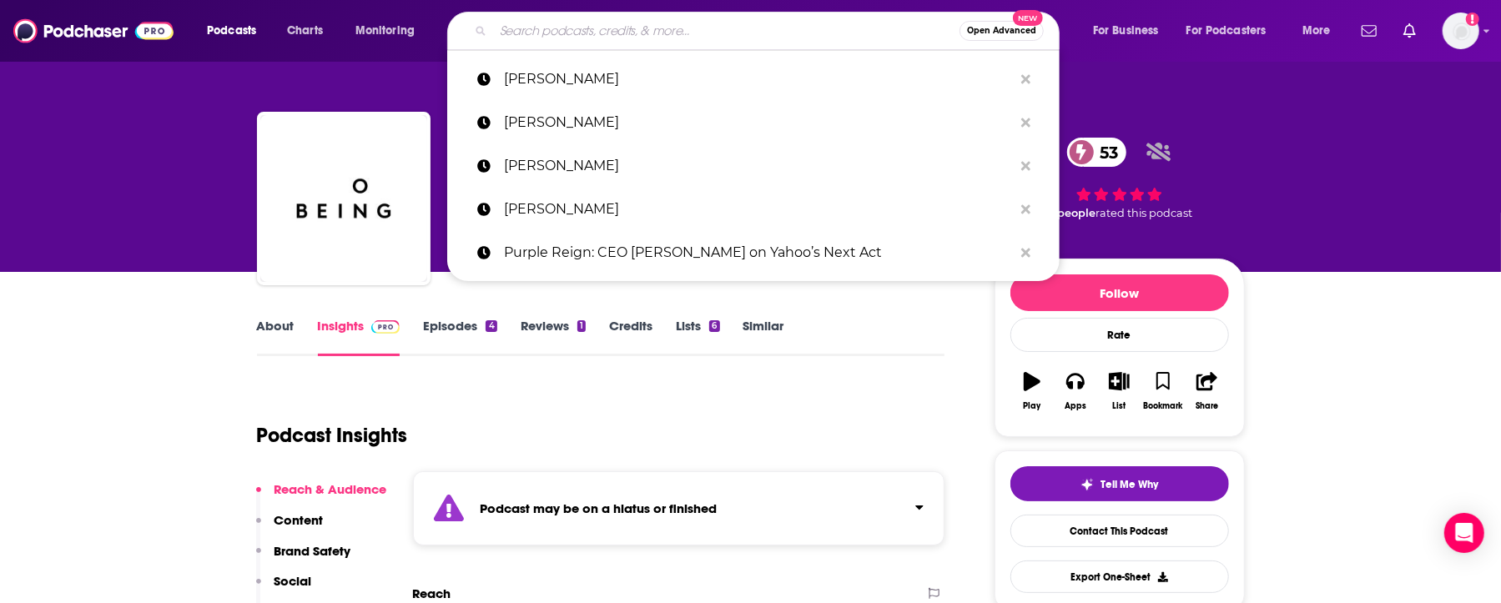
click at [572, 37] on input "Search podcasts, credits, & more..." at bounding box center [726, 31] width 467 height 27
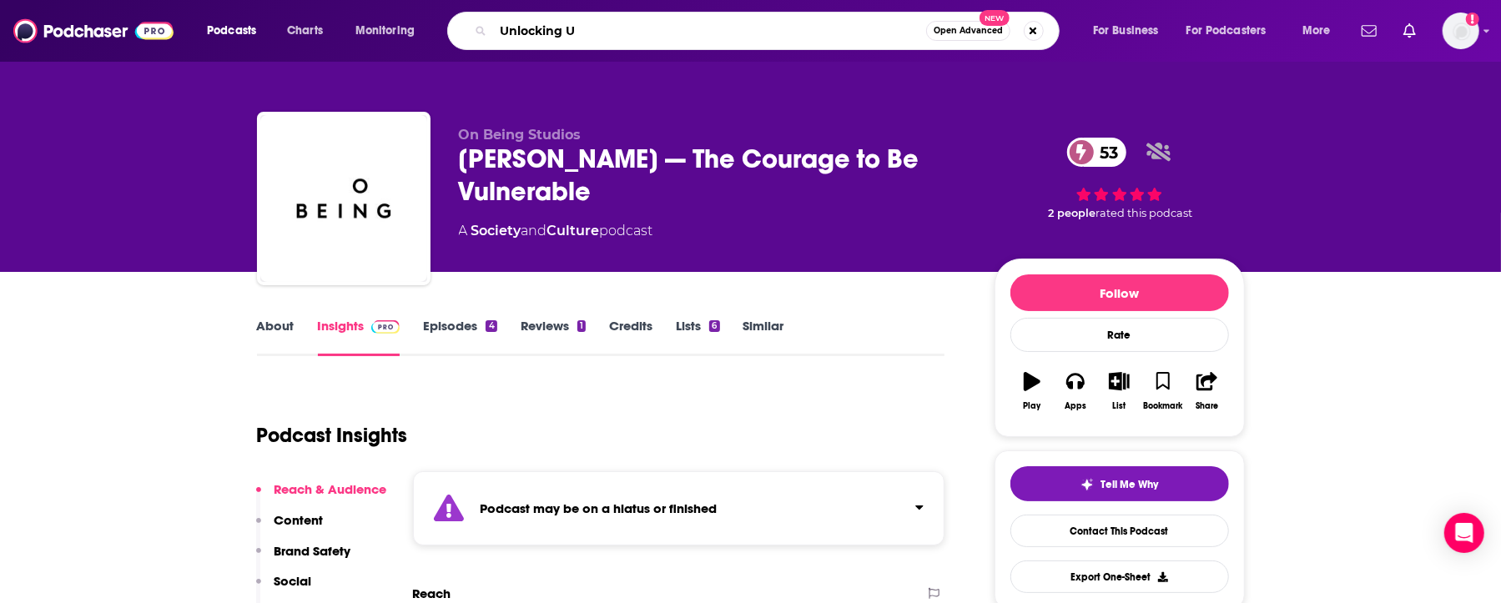
type input "Unlocking Us"
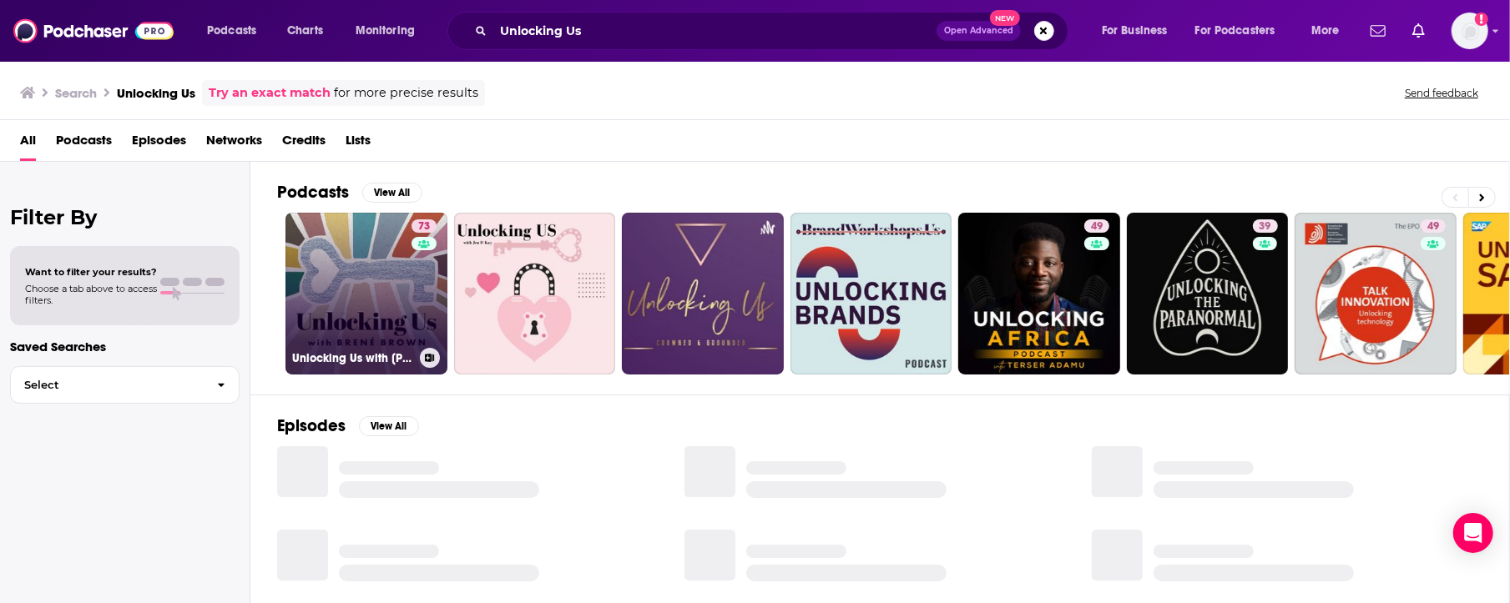
click at [401, 325] on link "73 Unlocking Us with [PERSON_NAME]" at bounding box center [366, 294] width 162 height 162
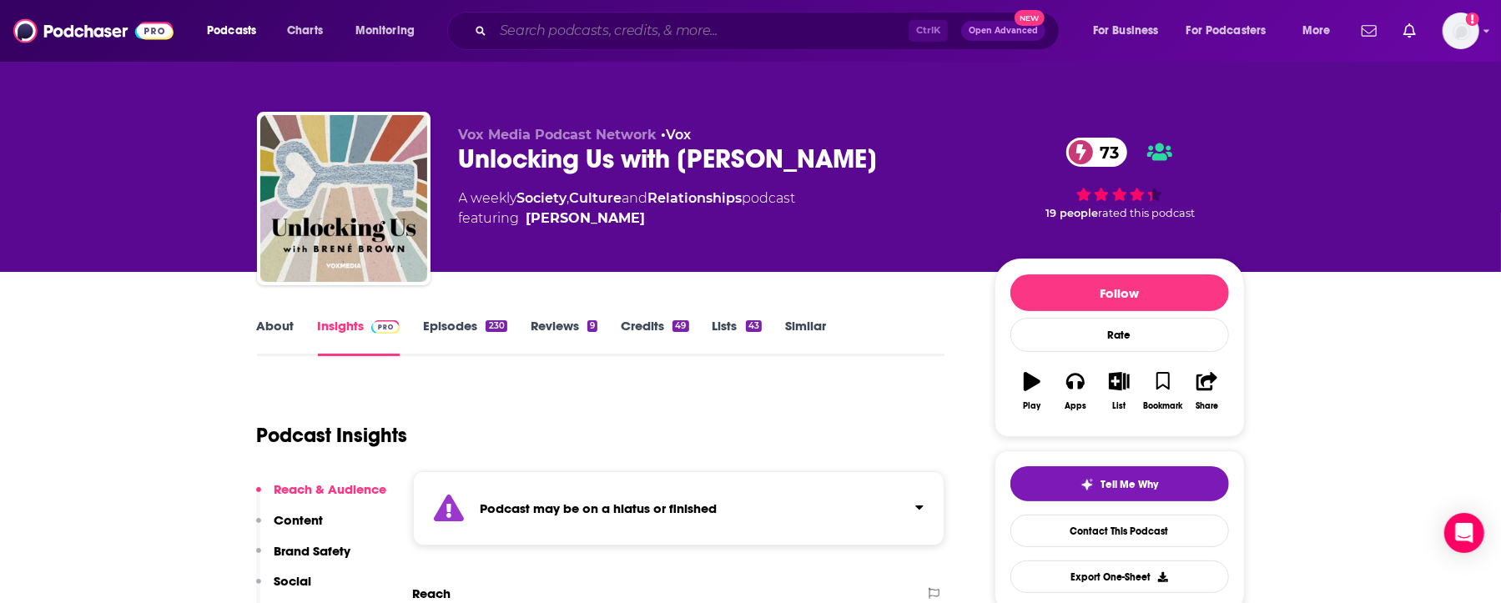
click at [564, 24] on input "Search podcasts, credits, & more..." at bounding box center [701, 31] width 416 height 27
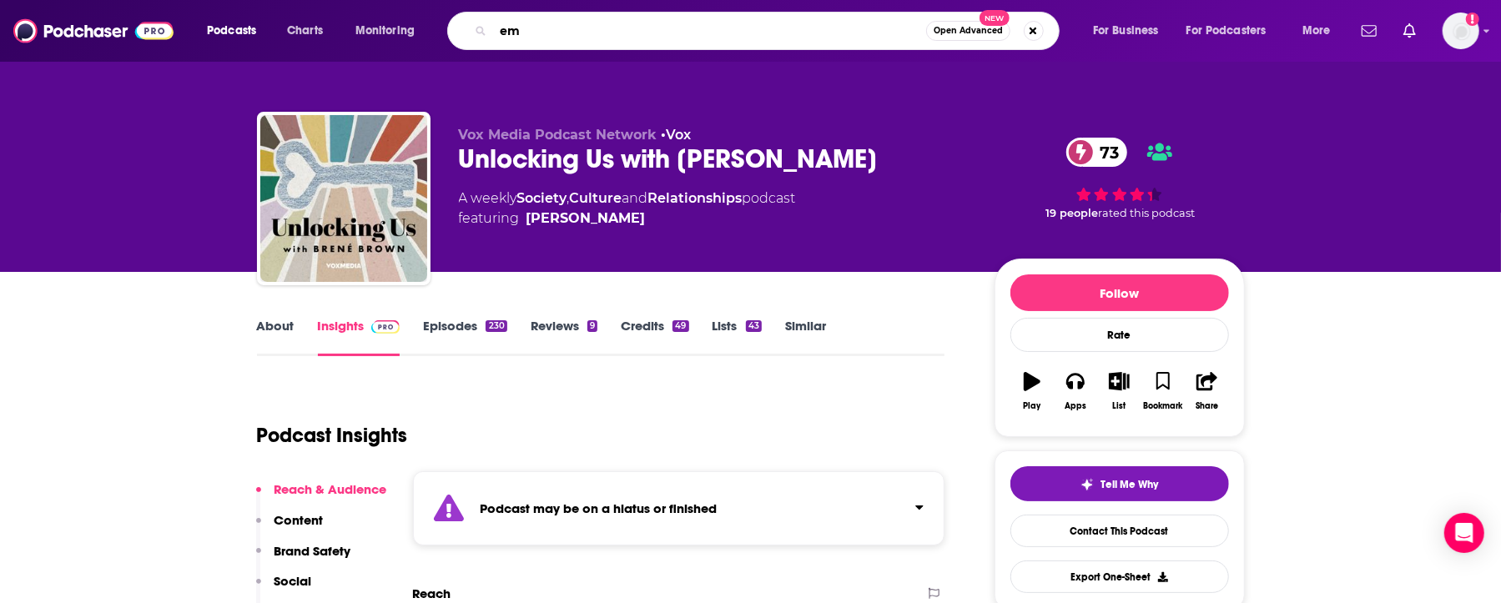
type input "e"
type input "[PERSON_NAME]"
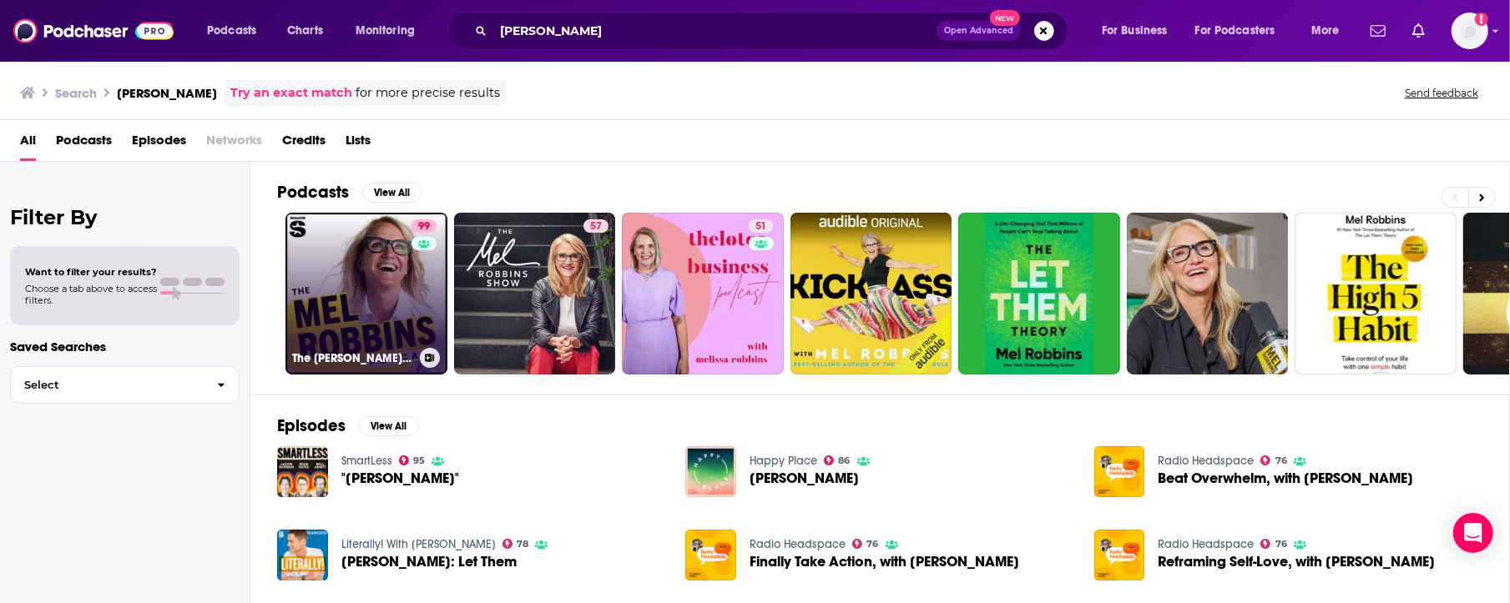
click at [370, 329] on link "99 The [PERSON_NAME] Podcast" at bounding box center [366, 294] width 162 height 162
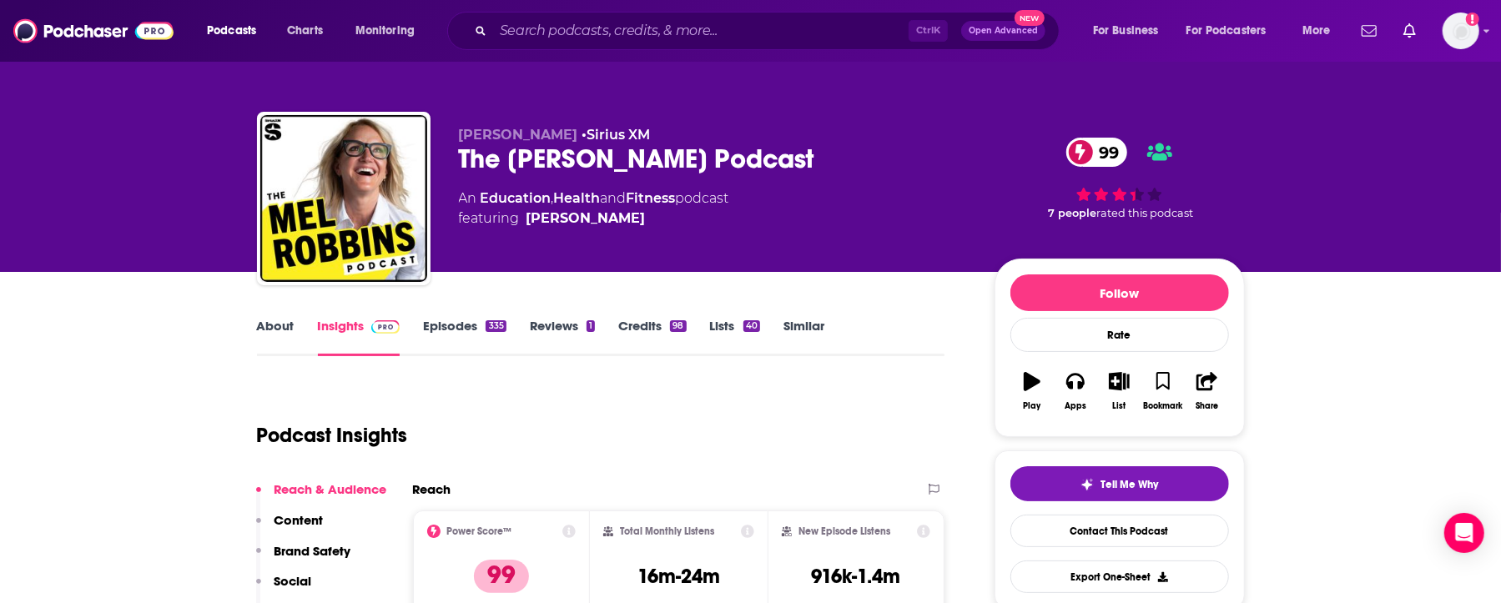
click at [573, 434] on div "Podcast Insights" at bounding box center [594, 425] width 675 height 85
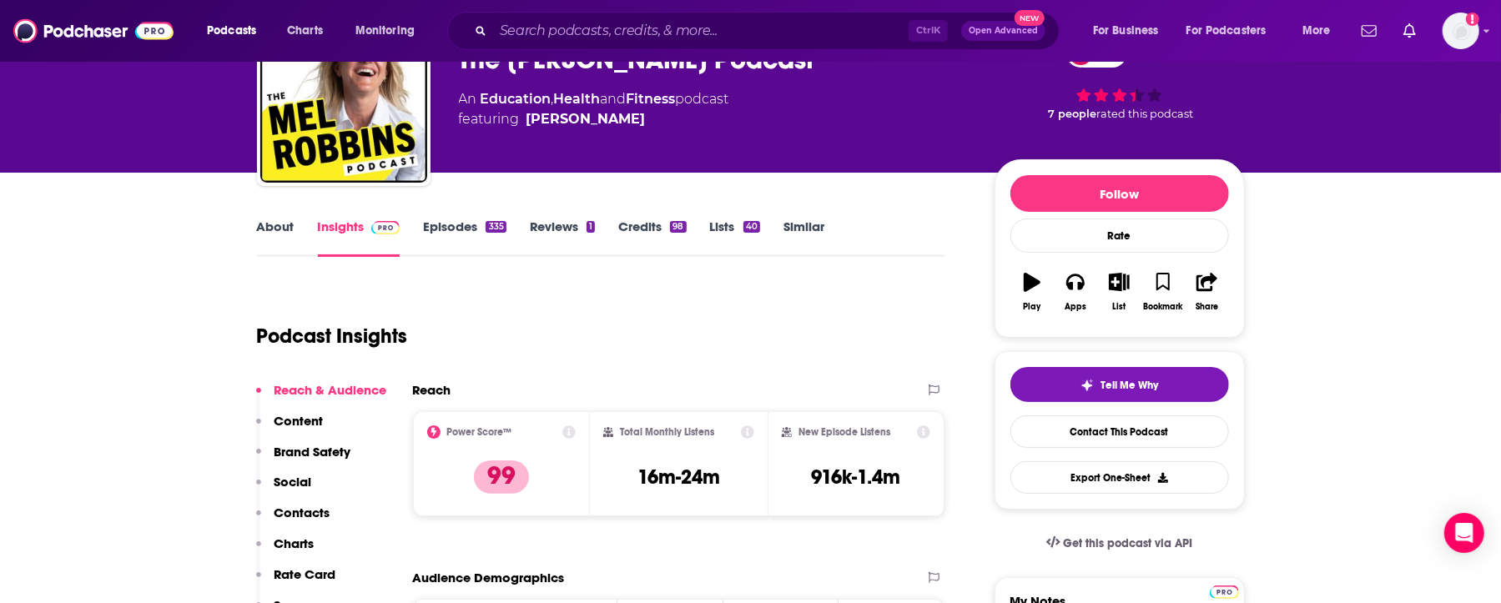
scroll to position [111, 0]
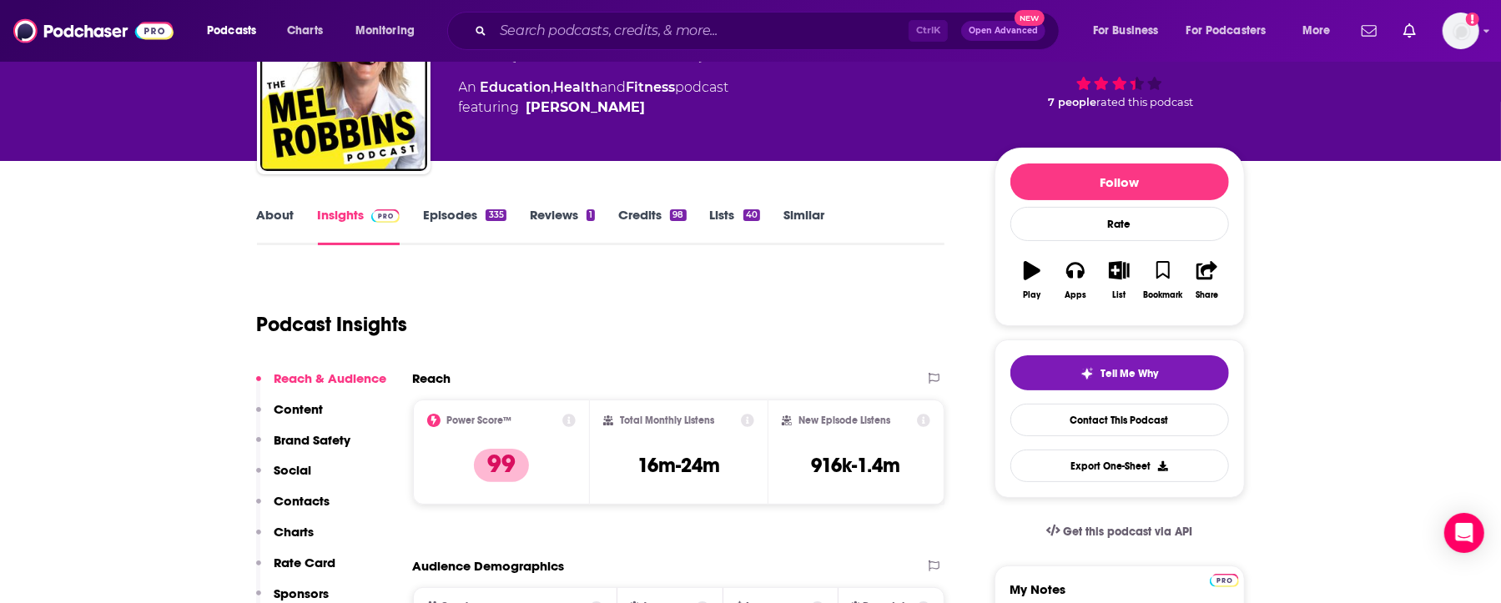
click at [618, 313] on div "Podcast Insights" at bounding box center [594, 314] width 675 height 85
click at [642, 341] on div "Podcast Insights" at bounding box center [594, 314] width 675 height 85
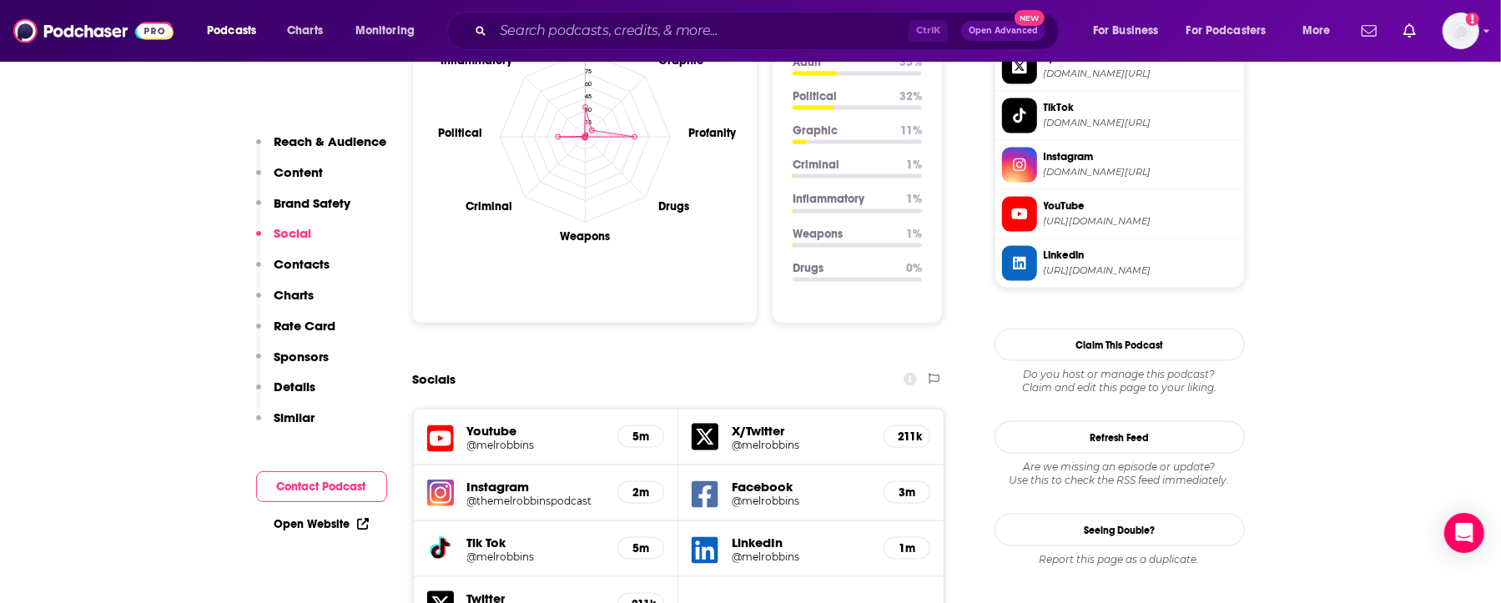
scroll to position [1613, 0]
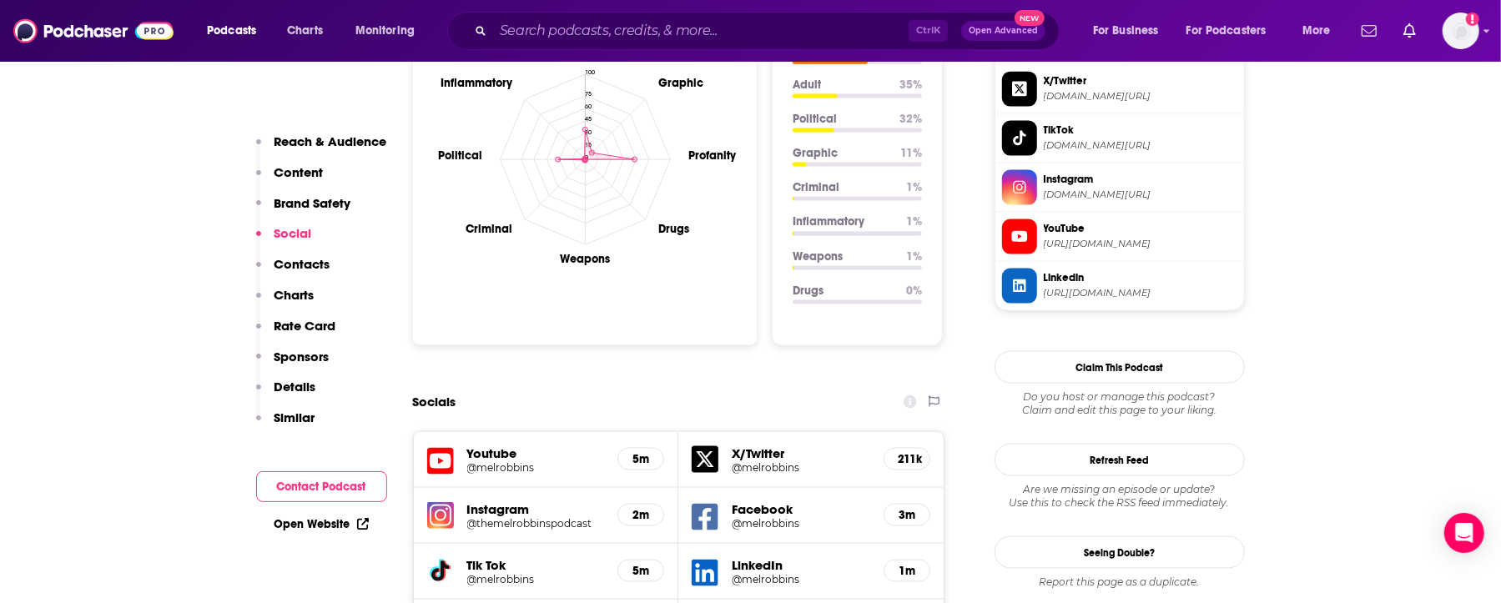
drag, startPoint x: 694, startPoint y: 294, endPoint x: 671, endPoint y: 283, distance: 25.8
click at [582, 30] on input "Search podcasts, credits, & more..." at bounding box center [701, 31] width 416 height 27
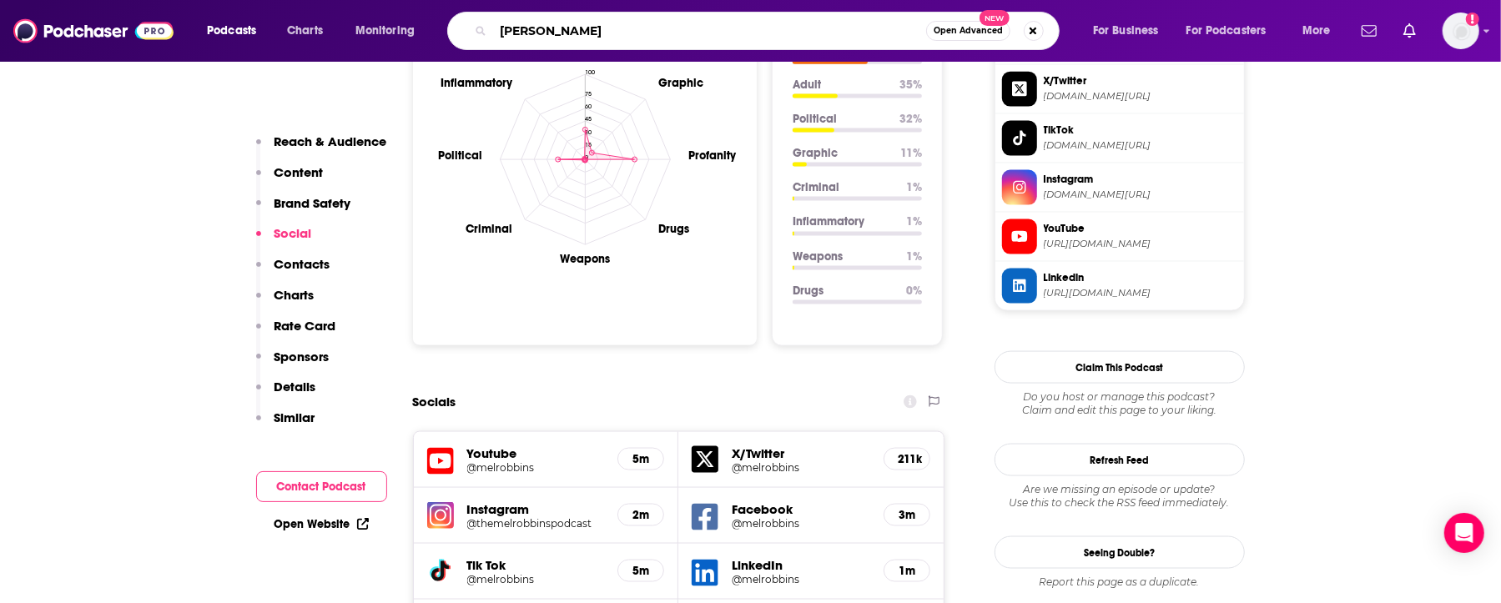
type input "[PERSON_NAME]"
click at [606, 29] on input "[PERSON_NAME]" at bounding box center [709, 31] width 433 height 27
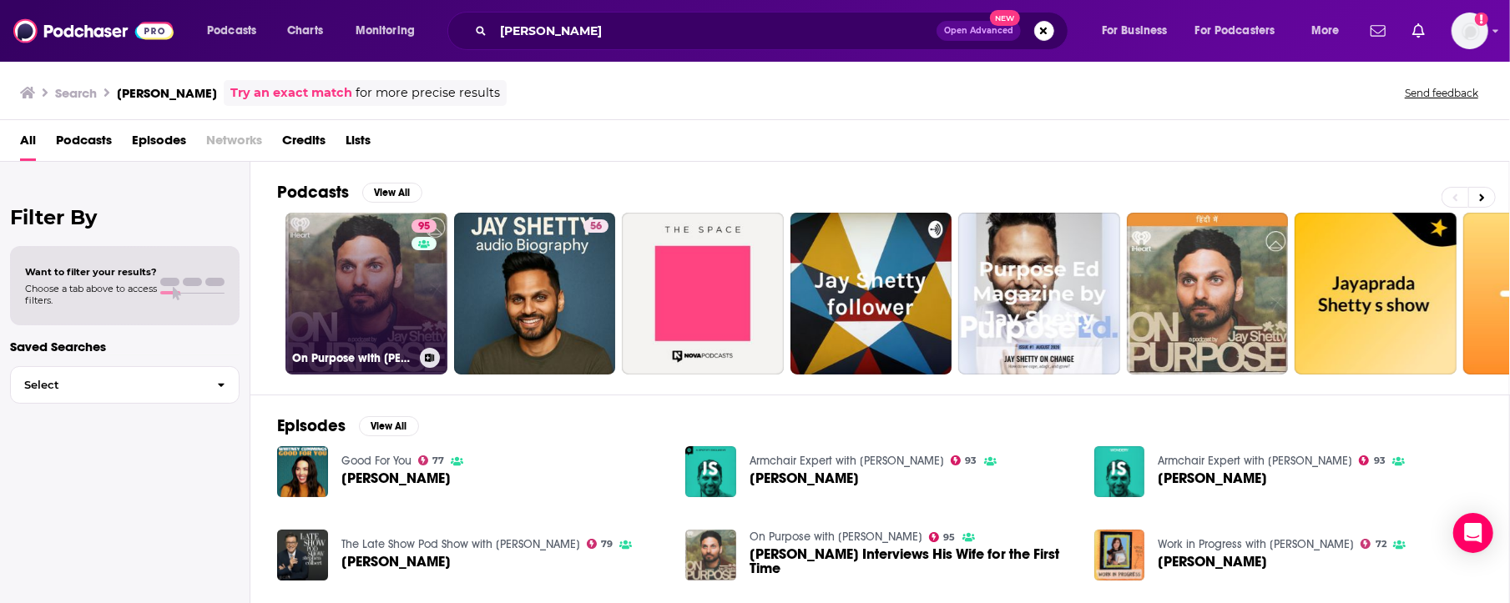
click at [379, 311] on link "95 On Purpose with [PERSON_NAME]" at bounding box center [366, 294] width 162 height 162
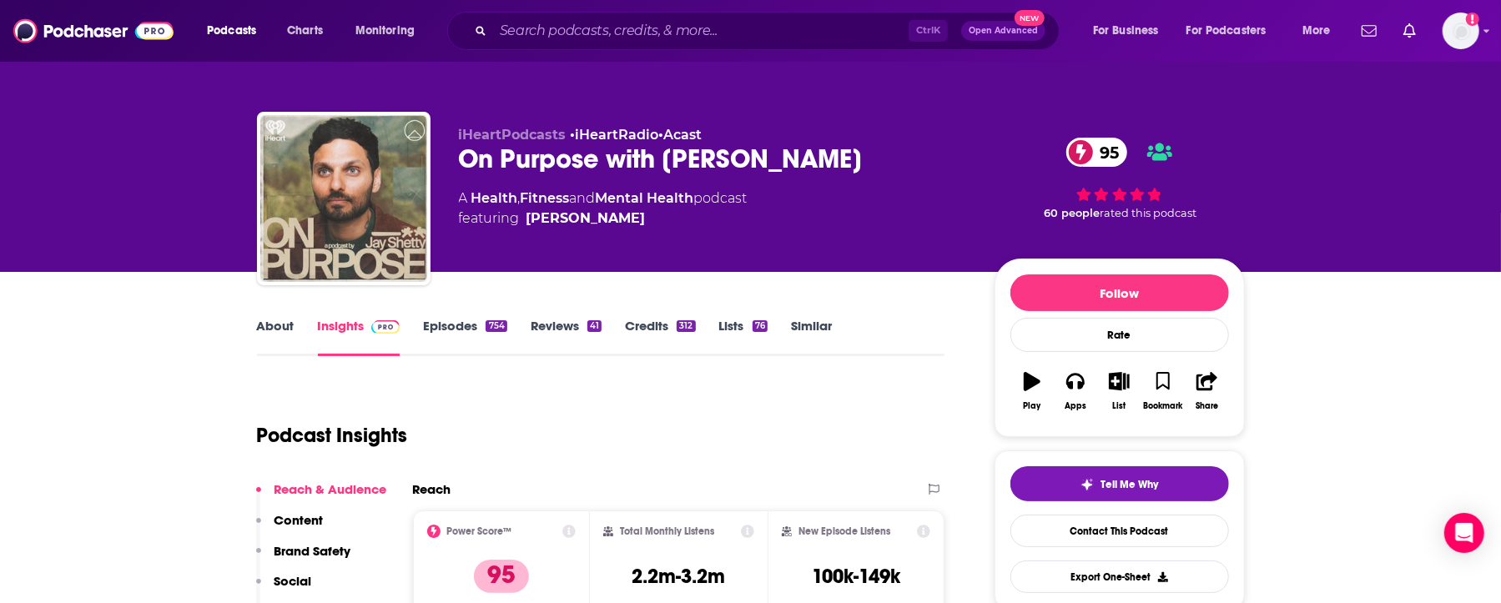
click at [593, 418] on div "Podcast Insights" at bounding box center [594, 425] width 675 height 85
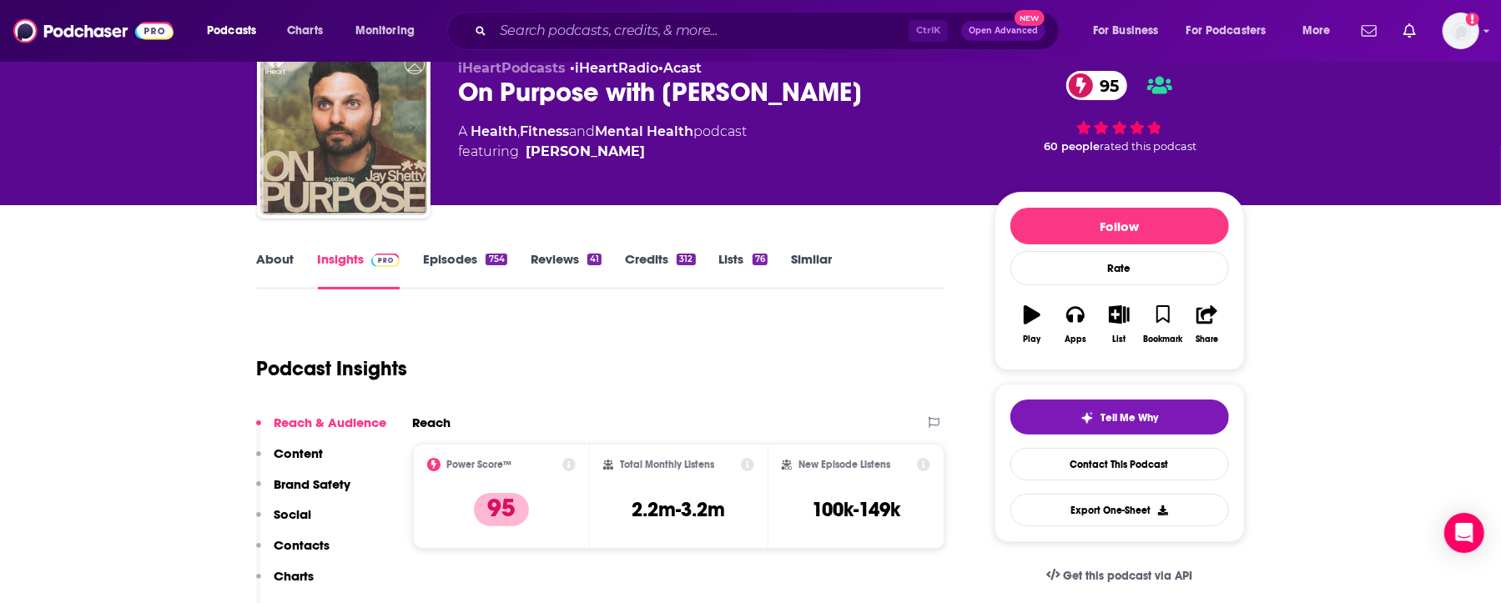
scroll to position [111, 0]
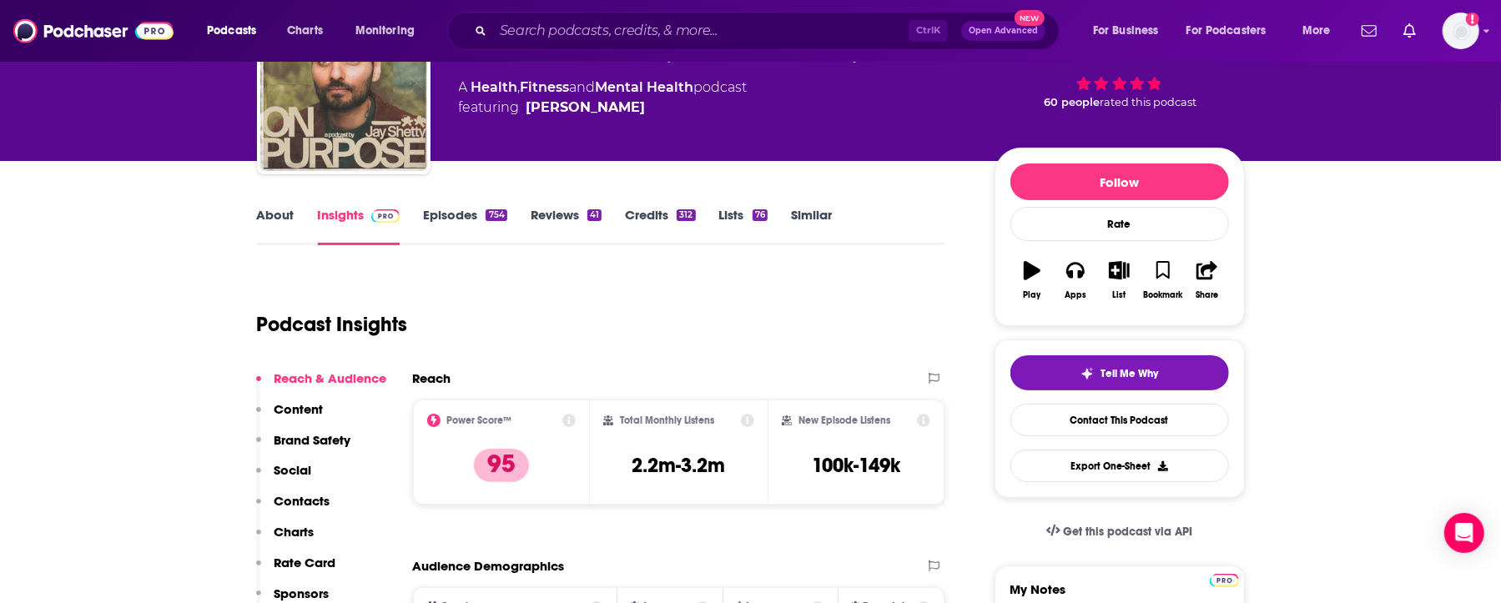
click at [608, 333] on div "Podcast Insights" at bounding box center [594, 314] width 675 height 85
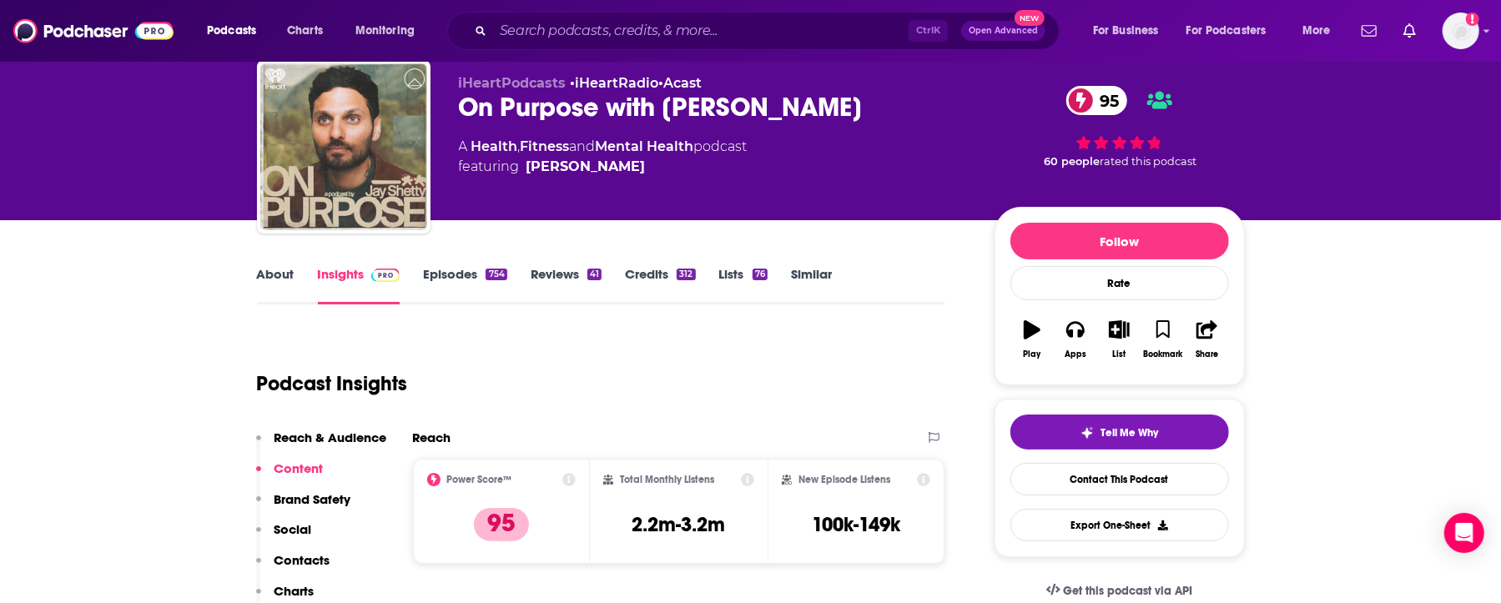
scroll to position [0, 0]
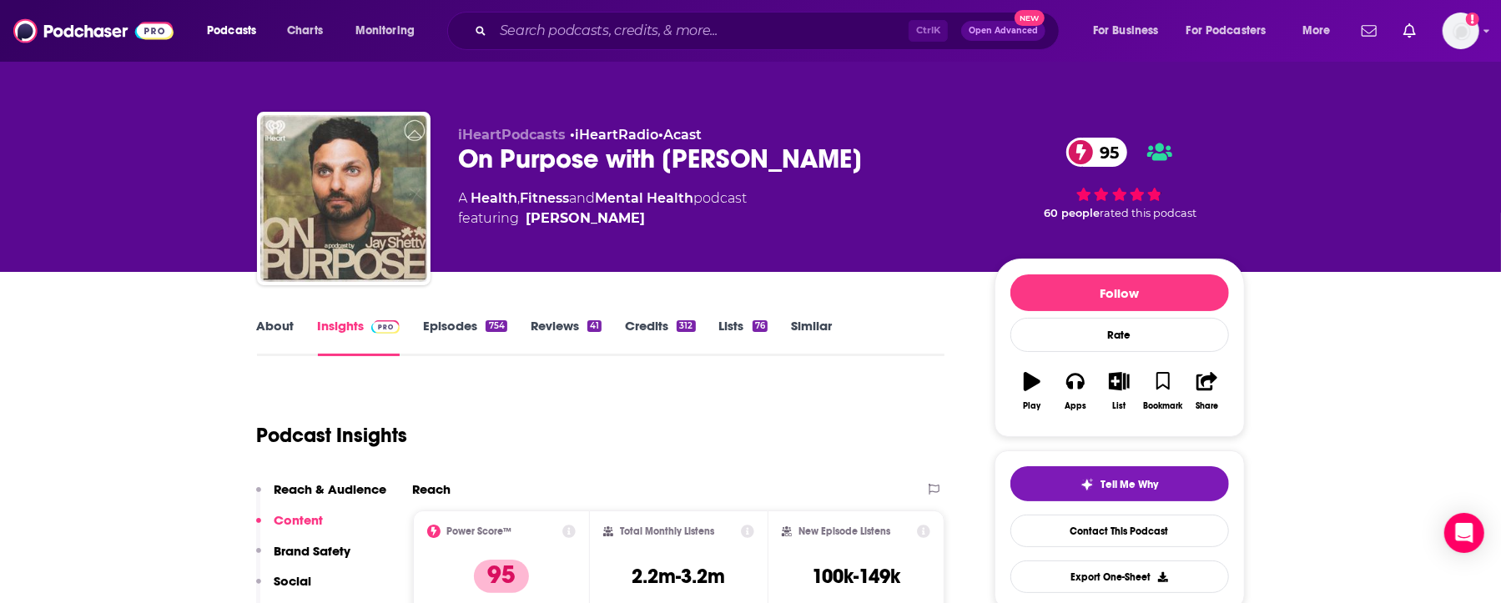
drag, startPoint x: 165, startPoint y: 347, endPoint x: 302, endPoint y: 287, distance: 149.5
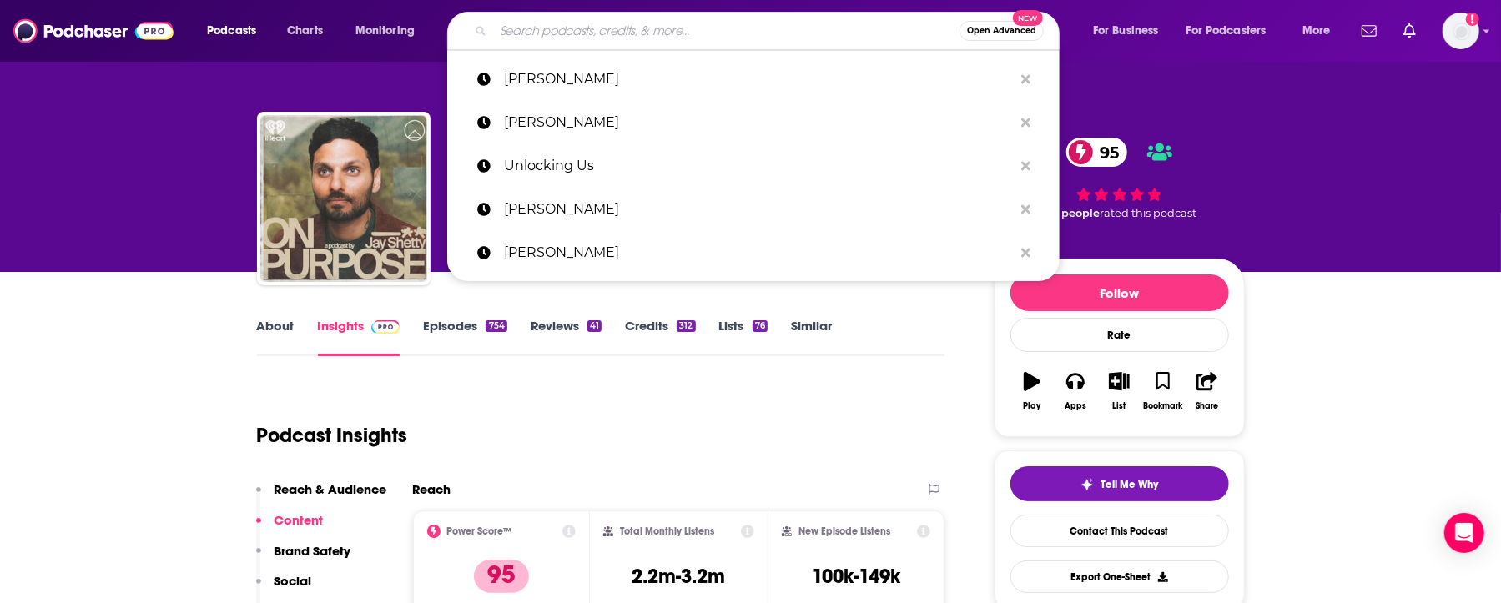
click at [614, 33] on input "Search podcasts, credits, & more..." at bounding box center [726, 31] width 467 height 27
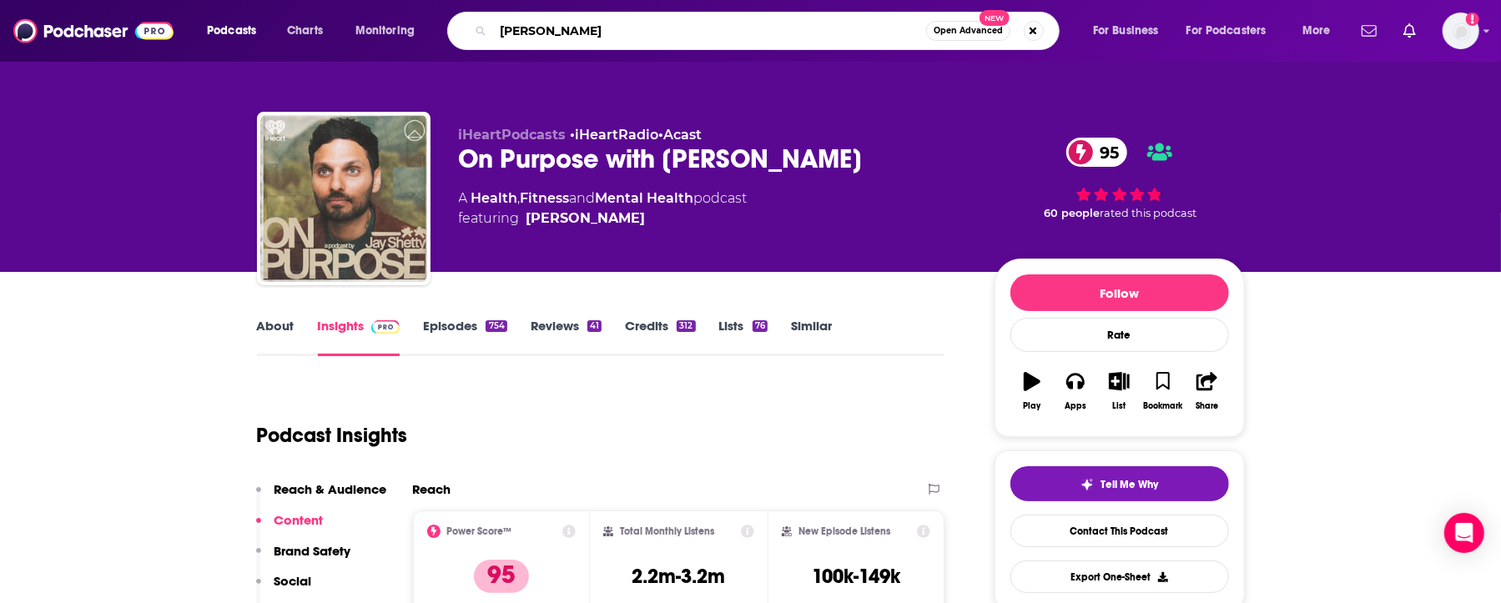
type input "[PERSON_NAME]"
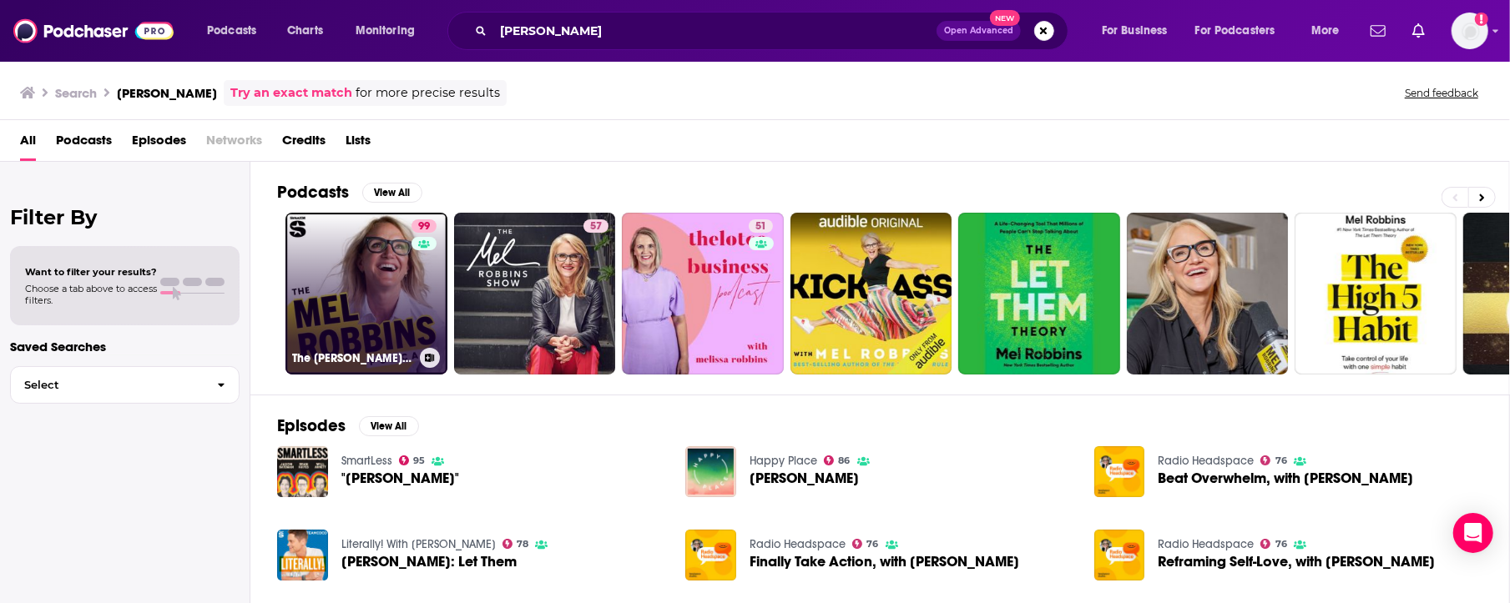
click at [387, 324] on link "99 The [PERSON_NAME] Podcast" at bounding box center [366, 294] width 162 height 162
